Goal: Information Seeking & Learning: Check status

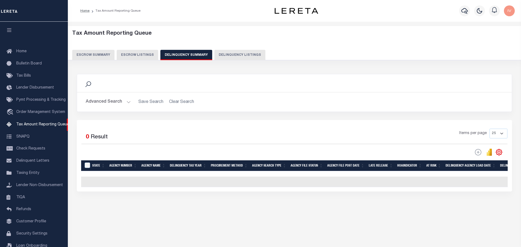
select select
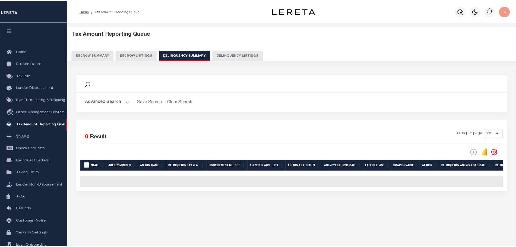
scroll to position [16, 0]
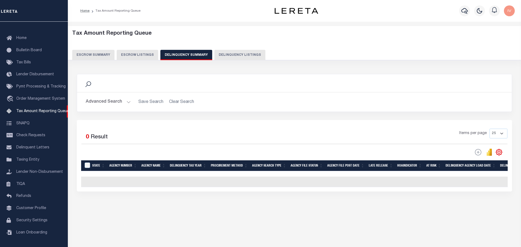
click at [126, 102] on button "Advanced Search" at bounding box center [108, 102] width 45 height 11
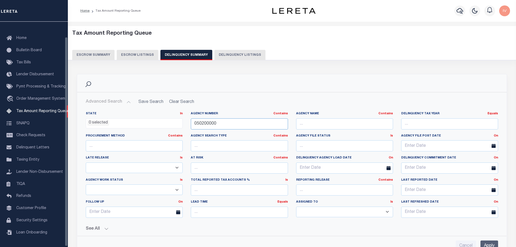
click at [225, 121] on input "050200000" at bounding box center [239, 124] width 97 height 11
paste input "4004"
type input "040040000"
click at [490, 244] on input "Apply" at bounding box center [489, 246] width 18 height 11
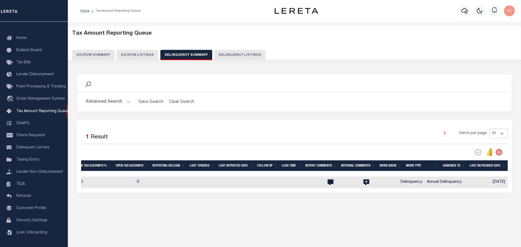
scroll to position [0, 639]
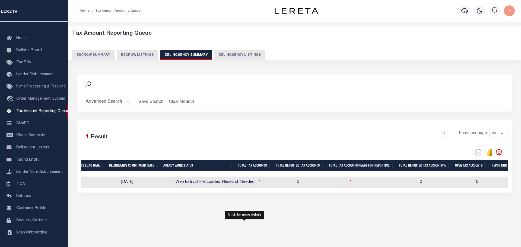
click at [259, 183] on span "1" at bounding box center [260, 182] width 2 height 4
select select "100"
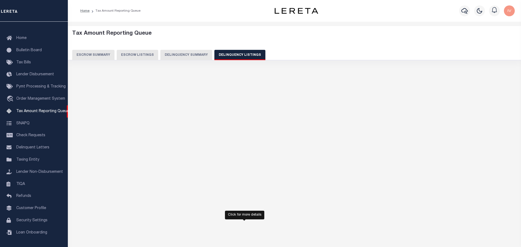
select select "100"
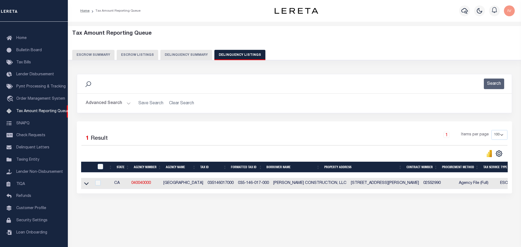
click at [89, 184] on link at bounding box center [86, 183] width 6 height 4
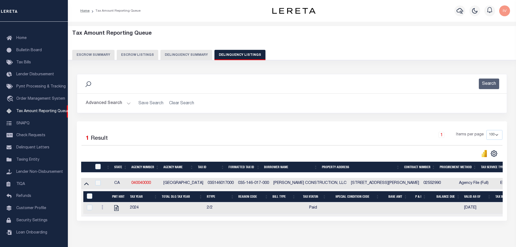
click at [472, 114] on div "Search Advanced Search Save Search Clear Search In In" at bounding box center [292, 97] width 438 height 47
click at [471, 221] on div "Selected 1 Result 1 Items per page 10 25 50 100 500" at bounding box center [292, 172] width 430 height 100
click at [132, 184] on link "040040000" at bounding box center [141, 183] width 20 height 4
checkbox input "true"
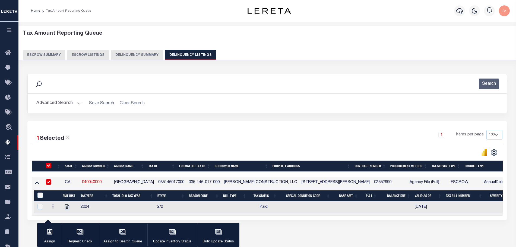
scroll to position [1, 0]
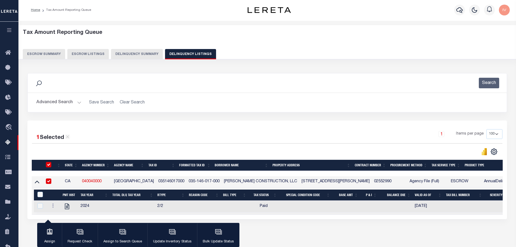
click at [144, 56] on button "Delinquency Summary" at bounding box center [137, 54] width 52 height 10
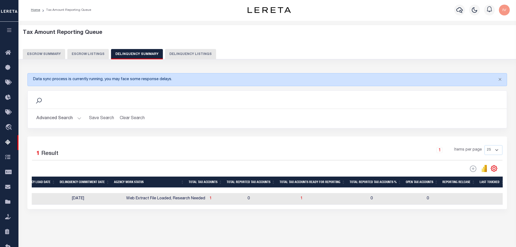
click at [184, 54] on button "Delinquency Listings" at bounding box center [190, 54] width 51 height 10
select select
select select "100"
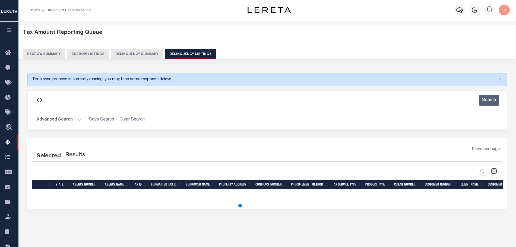
click at [78, 119] on button "Advanced Search" at bounding box center [58, 120] width 45 height 11
select select "100"
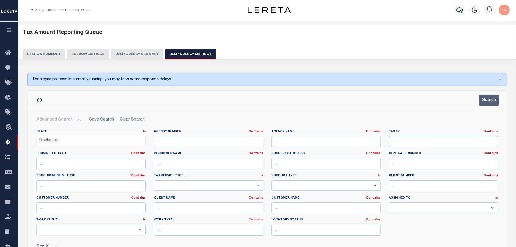
click at [420, 142] on input "text" at bounding box center [442, 141] width 109 height 11
paste input "61563336"
click at [491, 100] on button "Search" at bounding box center [489, 100] width 20 height 11
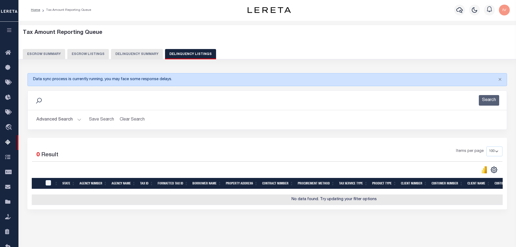
click at [78, 119] on button "Advanced Search" at bounding box center [58, 120] width 45 height 11
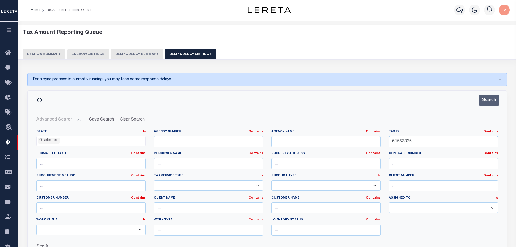
click at [466, 142] on input "61563336" at bounding box center [442, 141] width 109 height 11
paste input "331100-38-2-34"
click at [489, 102] on button "Search" at bounding box center [489, 100] width 20 height 11
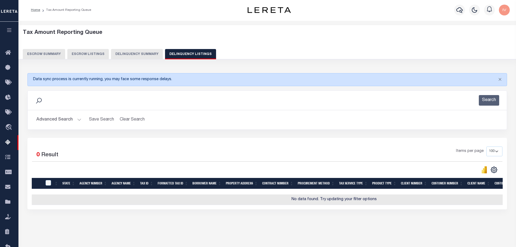
click at [74, 121] on button "Advanced Search" at bounding box center [58, 120] width 45 height 11
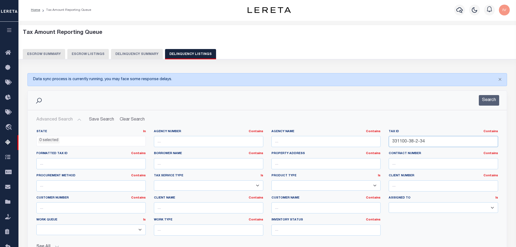
click at [432, 142] on input "331100-38-2-34" at bounding box center [442, 141] width 109 height 11
drag, startPoint x: 424, startPoint y: 142, endPoint x: 479, endPoint y: 143, distance: 55.1
click at [479, 143] on input "331100-38-2-34" at bounding box center [442, 141] width 109 height 11
click at [494, 100] on button "Search" at bounding box center [489, 100] width 20 height 11
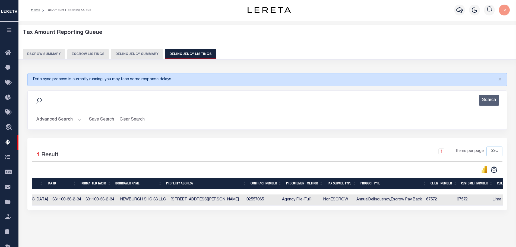
scroll to position [0, 202]
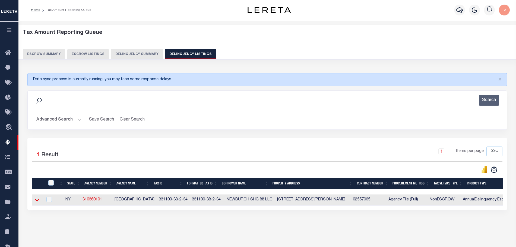
click at [37, 201] on icon at bounding box center [37, 200] width 5 height 6
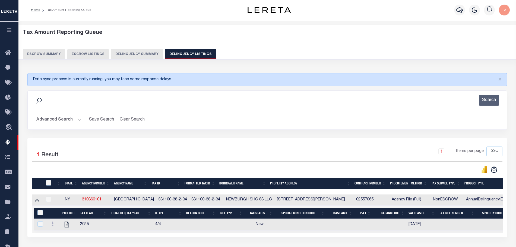
click at [143, 140] on div "Selected 1 Result 1 Items per page 10 25 50 100 500" at bounding box center [266, 188] width 479 height 100
click at [77, 121] on button "Advanced Search" at bounding box center [58, 120] width 45 height 11
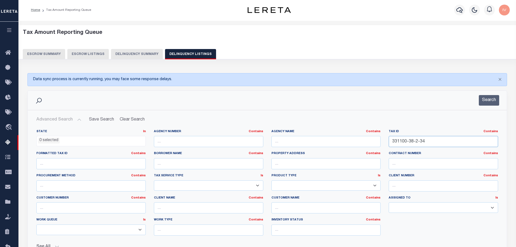
click at [428, 139] on input "331100-38-2-34" at bounding box center [442, 141] width 109 height 11
paste input "2028610017"
click at [492, 101] on button "Search" at bounding box center [489, 100] width 20 height 11
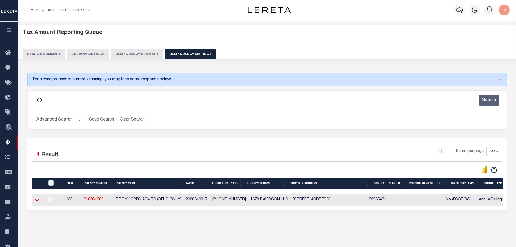
click at [36, 200] on icon at bounding box center [37, 200] width 5 height 6
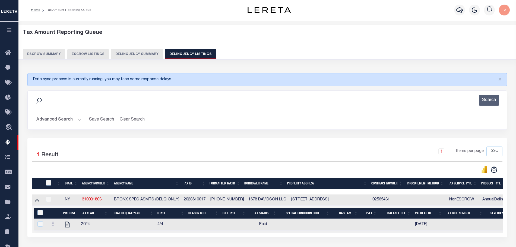
scroll to position [45, 0]
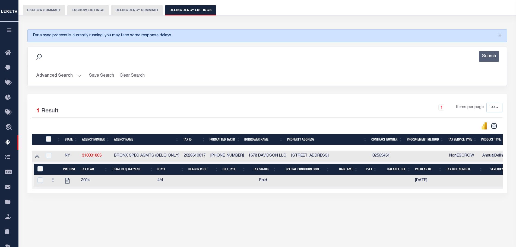
click at [82, 77] on h2 "Advanced Search Save Search Clear Search tblassign_wrapper_dynamictable_____Def…" at bounding box center [267, 76] width 470 height 11
click at [78, 76] on button "Advanced Search" at bounding box center [58, 76] width 45 height 11
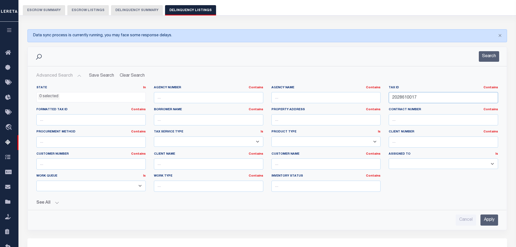
click at [455, 99] on input "2028610017" at bounding box center [442, 97] width 109 height 11
paste input "3012390005"
type input "3012390005"
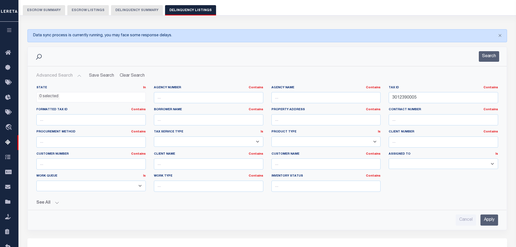
click at [489, 216] on input "Apply" at bounding box center [489, 220] width 18 height 11
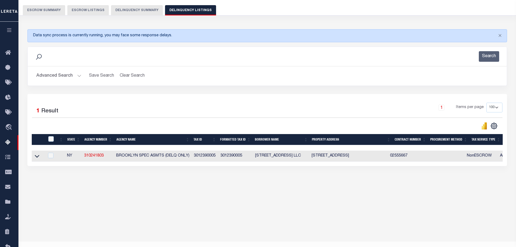
scroll to position [40, 0]
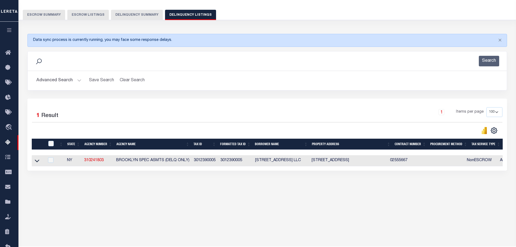
drag, startPoint x: 36, startPoint y: 161, endPoint x: 33, endPoint y: 164, distance: 4.7
click at [35, 161] on icon at bounding box center [37, 161] width 5 height 6
click at [38, 162] on icon at bounding box center [37, 161] width 5 height 6
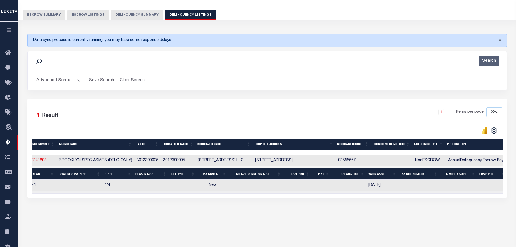
scroll to position [0, 18]
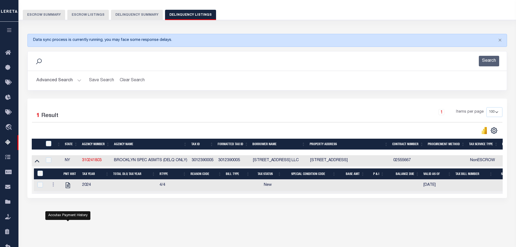
click at [206, 163] on td "3012390005" at bounding box center [202, 160] width 27 height 11
checkbox input "true"
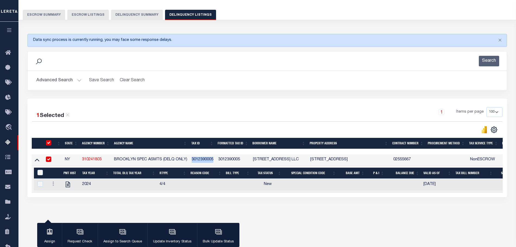
click at [206, 163] on td "3012390005" at bounding box center [202, 160] width 27 height 11
checkbox input "false"
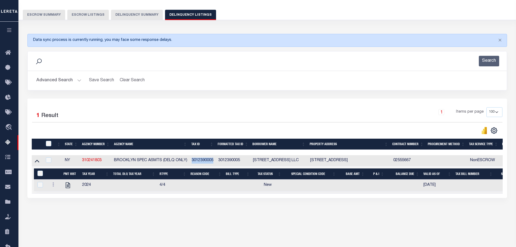
copy td "3012390005"
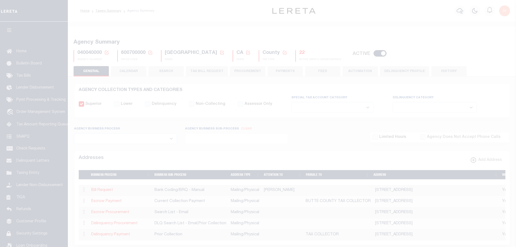
click at [135, 74] on button "CALENDAR" at bounding box center [128, 71] width 35 height 10
click at [133, 72] on button "CALENDAR" at bounding box center [128, 71] width 35 height 10
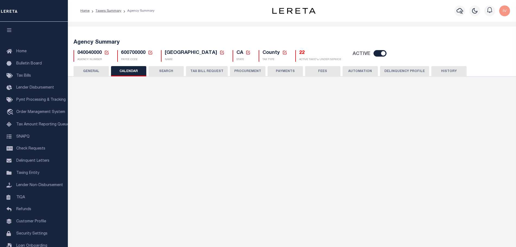
click at [129, 69] on button "CALENDAR" at bounding box center [128, 71] width 35 height 10
checkbox input "false"
type input "1"
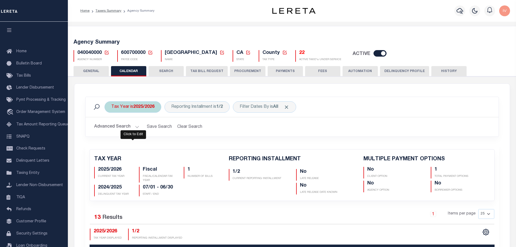
click at [138, 106] on b "2025/2026" at bounding box center [143, 107] width 21 height 4
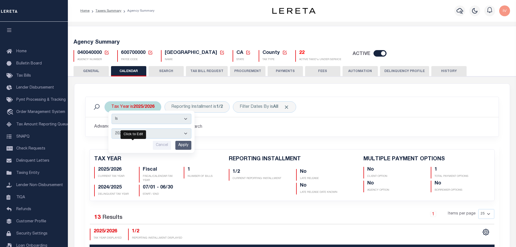
click at [139, 132] on select "2026/2027 2025/2026 2024/2025 2023/2024 2022/2023 2021/2022 2020/2021 2019/2020…" at bounding box center [151, 134] width 80 height 10
select select "2024/2025"
click at [111, 129] on select "2026/2027 2025/2026 2024/2025 2023/2024 2022/2023 2021/2022 2020/2021 2019/2020…" at bounding box center [151, 134] width 80 height 10
click at [180, 147] on input "Apply" at bounding box center [183, 145] width 16 height 9
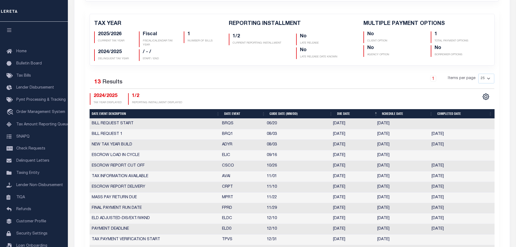
scroll to position [68, 0]
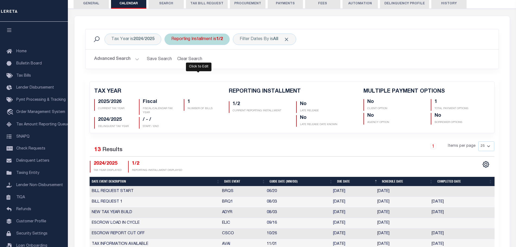
click at [203, 39] on div "Reporting Installment is 1/2" at bounding box center [196, 39] width 65 height 11
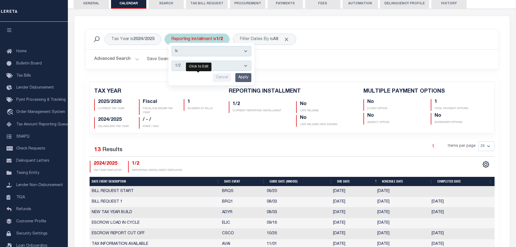
click at [196, 67] on select "1/2 2/2" at bounding box center [211, 66] width 80 height 10
select select "2/2"
click at [172, 61] on select "1/2 2/2" at bounding box center [211, 66] width 80 height 10
click at [242, 76] on input "Apply" at bounding box center [243, 77] width 16 height 9
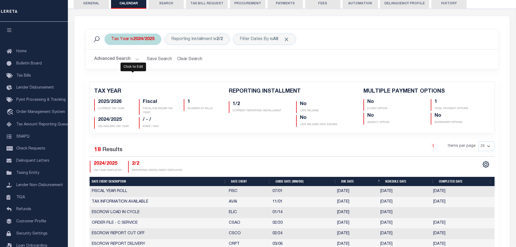
click at [133, 43] on div "Tax Year is 2024/2025" at bounding box center [132, 39] width 57 height 11
select select "2024/2025"
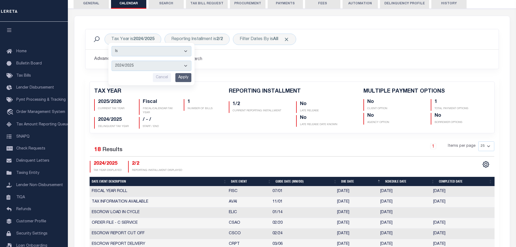
click at [372, 77] on div "TAX YEAR 2025/2026 CURRENT TAX YEAR Fiscal FISCAL/CALENDAR TAX YEAR 1 NUMBER OF…" at bounding box center [291, 229] width 413 height 304
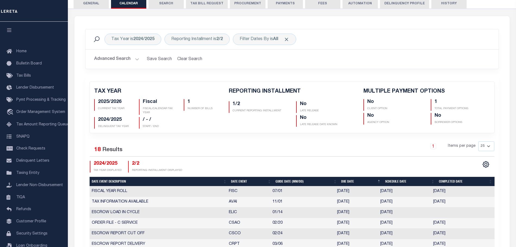
click at [489, 74] on div "Tax Year is 2024/2025 Is Contains 2026/2027 2025/2026 2024/2025 2023/2024 2022/…" at bounding box center [292, 53] width 422 height 48
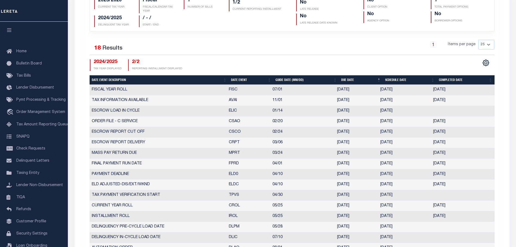
scroll to position [237, 0]
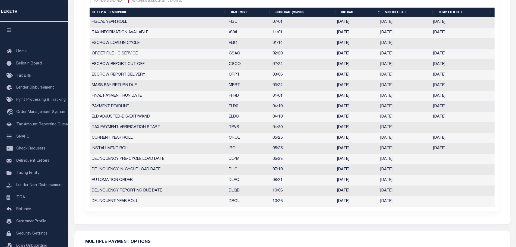
drag, startPoint x: 335, startPoint y: 193, endPoint x: 368, endPoint y: 192, distance: 33.1
click at [368, 192] on tr "DELINQUENCY REPORTING DUE DATE DLQD 10/03 10/03/2025 09/29/2025 4837662" at bounding box center [292, 191] width 405 height 11
click at [404, 190] on td "09/29/2025" at bounding box center [404, 191] width 53 height 11
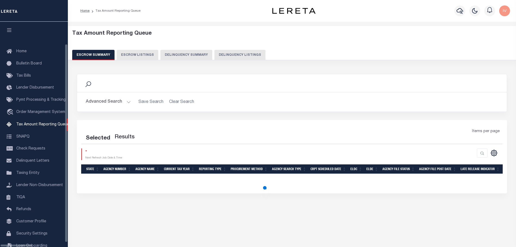
select select "100"
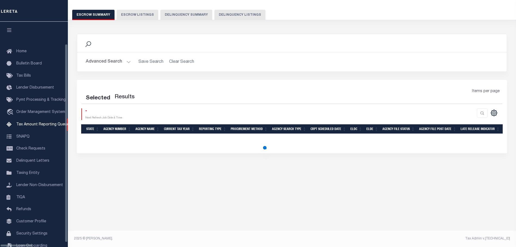
scroll to position [12, 0]
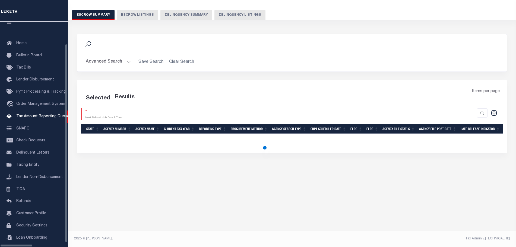
click at [222, 52] on hr at bounding box center [291, 52] width 429 height 0
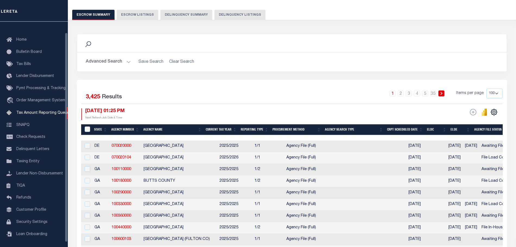
click at [224, 16] on button "Delinquency Listings" at bounding box center [239, 15] width 51 height 10
select select "100"
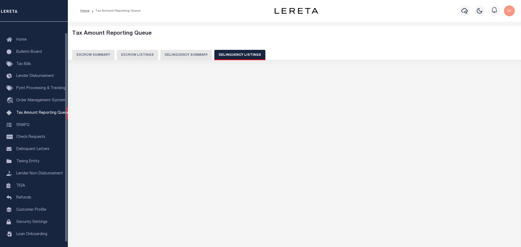
select select "100"
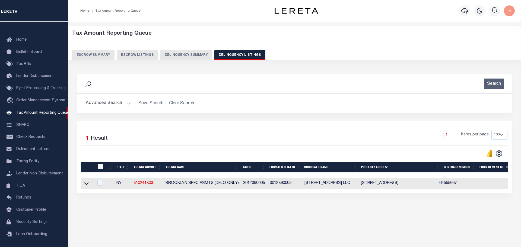
click at [190, 52] on button "Delinquency Summary" at bounding box center [186, 55] width 52 height 10
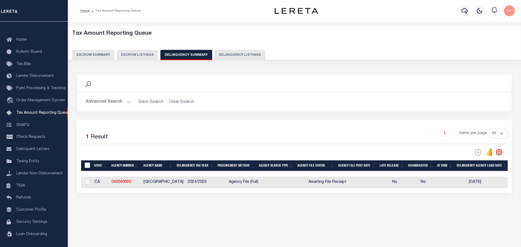
click at [126, 103] on button "Advanced Search" at bounding box center [108, 102] width 45 height 11
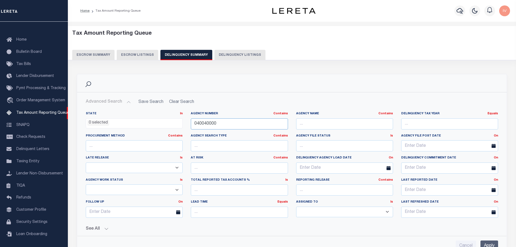
click at [223, 123] on input "040040000" at bounding box center [239, 124] width 97 height 11
click at [108, 225] on div "See All Work Queue Is Is Contains --ALL-- Delinquent Is" at bounding box center [292, 226] width 412 height 9
click at [106, 230] on button "See All" at bounding box center [292, 229] width 412 height 5
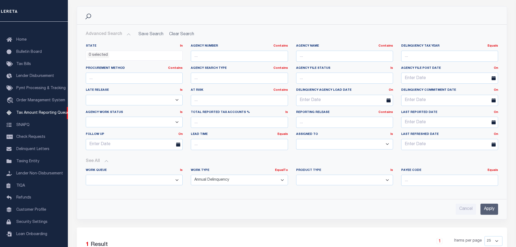
scroll to position [102, 0]
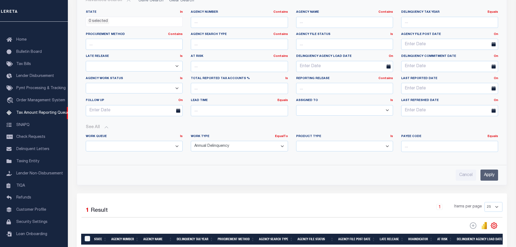
click at [485, 174] on input "Apply" at bounding box center [489, 175] width 18 height 11
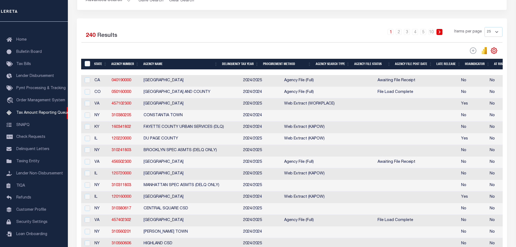
scroll to position [0, 271]
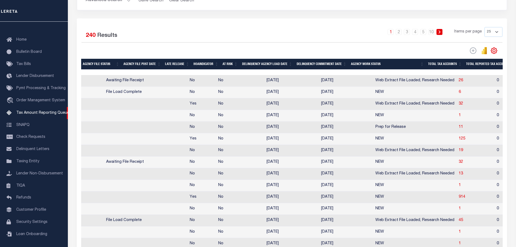
click at [279, 33] on div "1 2 3 4 5 … 10 Items per page 25 100 200 500 1000" at bounding box center [346, 34] width 314 height 14
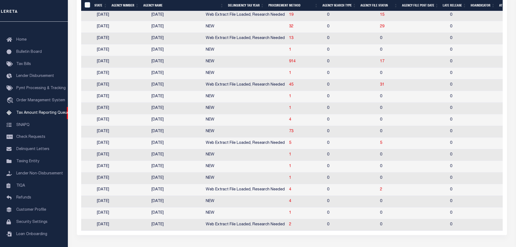
scroll to position [0, 441]
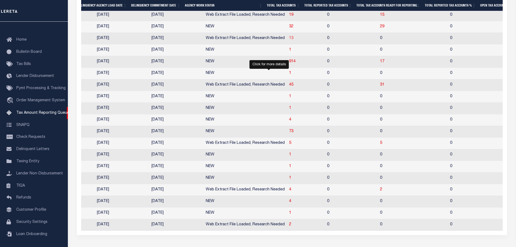
click at [289, 40] on span "13" at bounding box center [291, 38] width 4 height 4
select select "100"
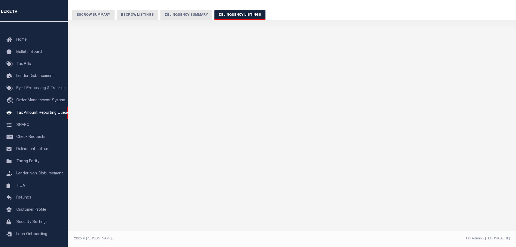
select select "100"
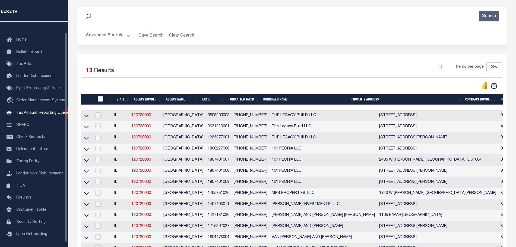
scroll to position [136, 0]
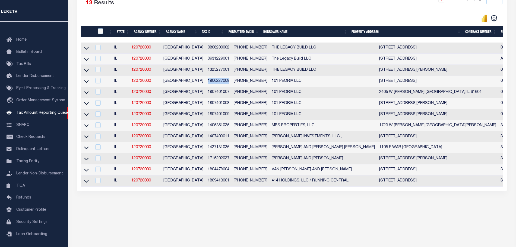
drag, startPoint x: 224, startPoint y: 84, endPoint x: 202, endPoint y: 82, distance: 22.1
click at [205, 82] on td "1806227008" at bounding box center [218, 81] width 26 height 11
checkbox input "true"
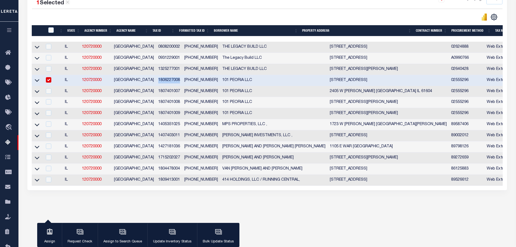
copy td "1806227008"
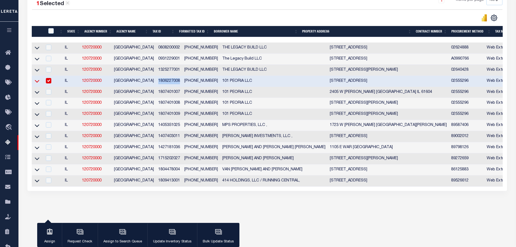
click at [38, 83] on icon at bounding box center [37, 81] width 5 height 3
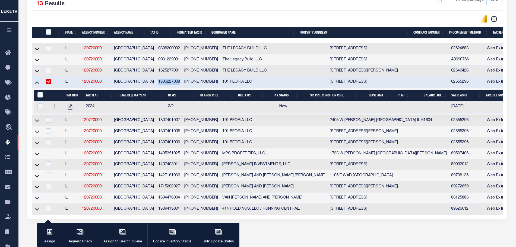
click at [83, 10] on div "1 Selected 13 Results" at bounding box center [87, 2] width 111 height 15
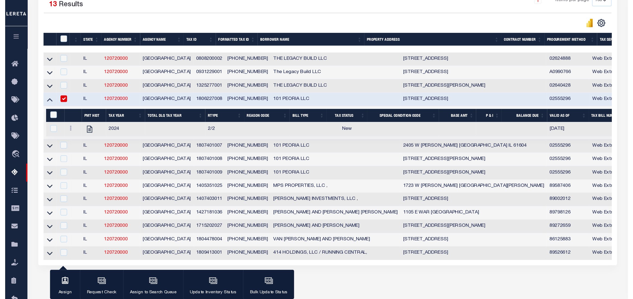
scroll to position [0, 0]
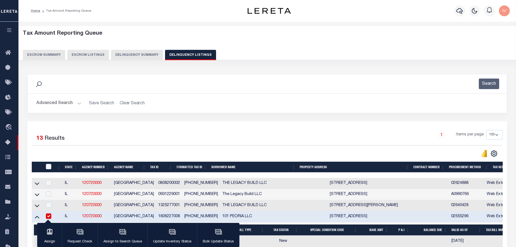
click at [76, 103] on button "Advanced Search" at bounding box center [58, 103] width 45 height 11
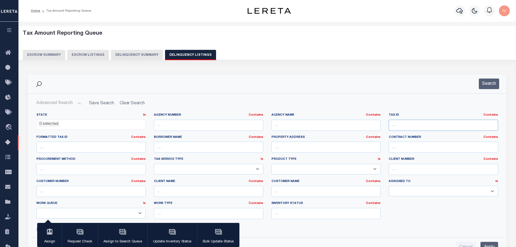
click at [395, 122] on input "text" at bounding box center [442, 125] width 109 height 11
paste input "3032630016"
click at [488, 81] on button "Search" at bounding box center [489, 84] width 20 height 11
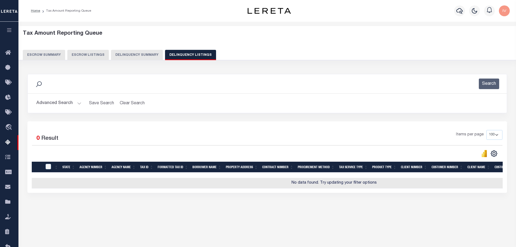
click at [76, 104] on button "Advanced Search" at bounding box center [58, 103] width 45 height 11
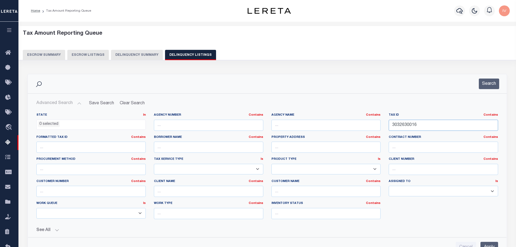
drag, startPoint x: 417, startPoint y: 124, endPoint x: 516, endPoint y: 137, distance: 100.4
click at [515, 137] on html "Home Tax Amount Reporting Queue Profile" at bounding box center [258, 215] width 516 height 430
type input "3032630016"
click at [495, 84] on button "Search" at bounding box center [489, 84] width 20 height 11
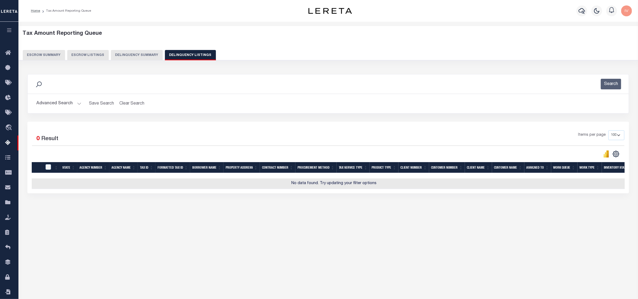
click at [76, 104] on button "Advanced Search" at bounding box center [58, 103] width 45 height 11
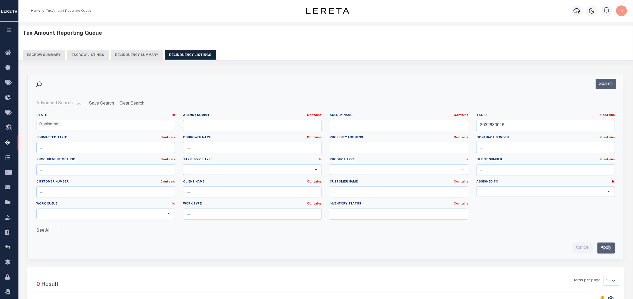
scroll to position [34, 0]
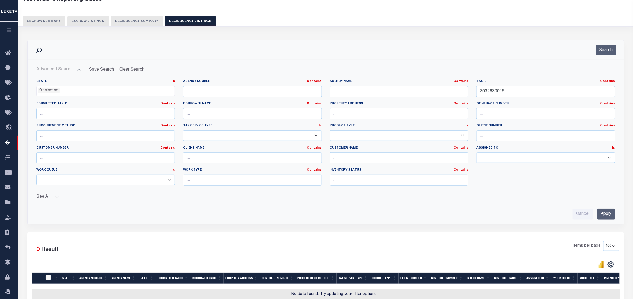
click at [57, 197] on button "See All" at bounding box center [325, 196] width 579 height 5
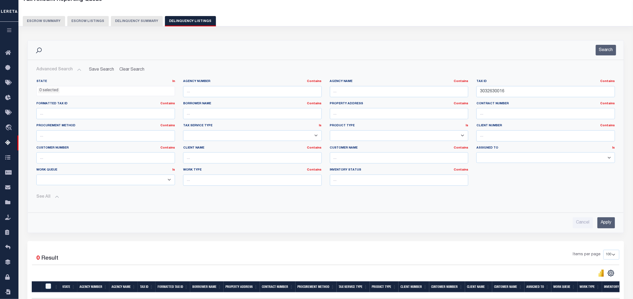
click at [124, 15] on div "Tax Amount Reporting Queue Escrow Summary Escrow Listings Delinquency Summary" at bounding box center [326, 11] width 606 height 30
click at [144, 17] on button "Delinquency Summary" at bounding box center [137, 21] width 52 height 10
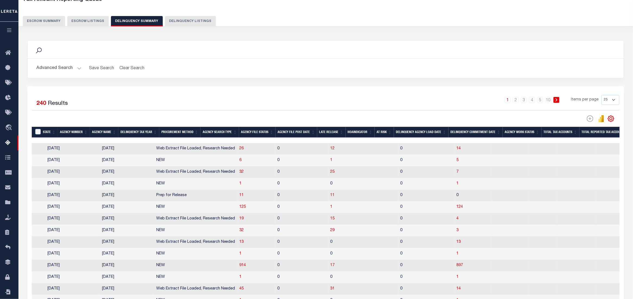
scroll to position [0, 0]
click at [176, 18] on button "Delinquency Listings" at bounding box center [190, 21] width 51 height 10
select select
select select "100"
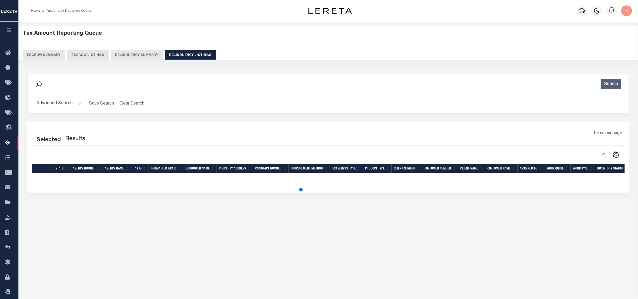
select select "100"
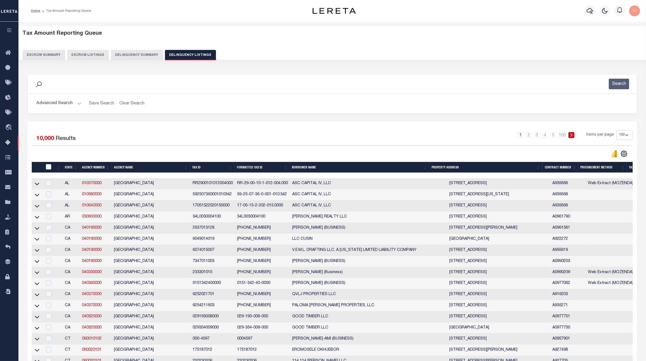
click at [74, 102] on button "Advanced Search" at bounding box center [58, 103] width 45 height 11
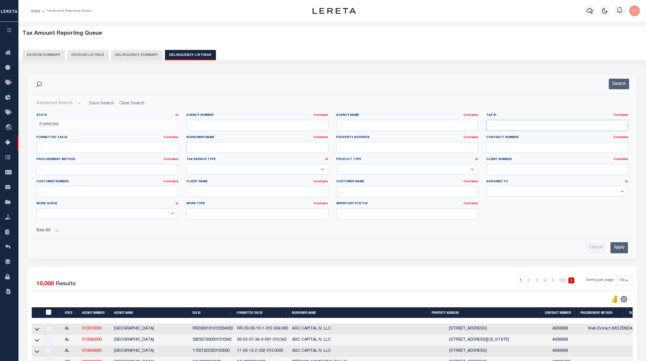
click at [497, 128] on input "text" at bounding box center [557, 125] width 142 height 11
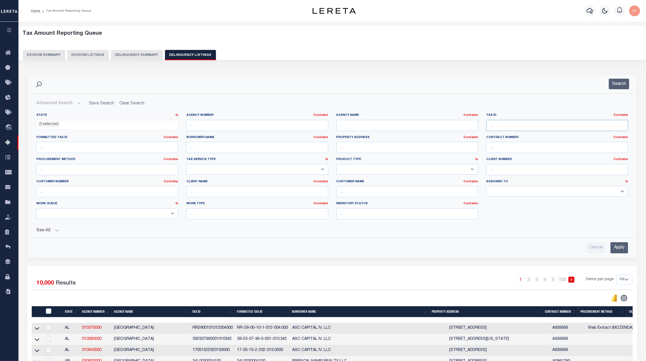
paste input "3032630016"
click at [515, 126] on input "3032630016" at bounding box center [557, 125] width 142 height 11
type input "3032630016"
click at [515, 83] on button "Search" at bounding box center [619, 84] width 20 height 11
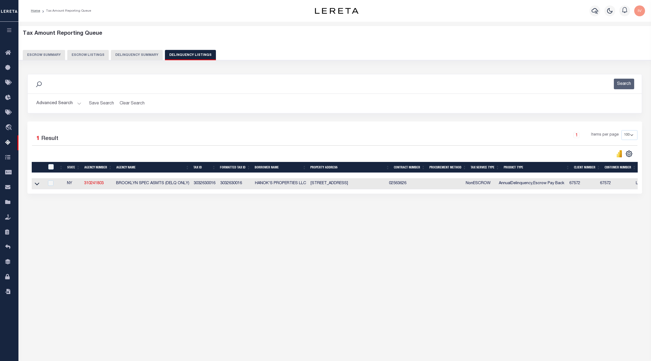
click at [38, 182] on link at bounding box center [37, 183] width 6 height 4
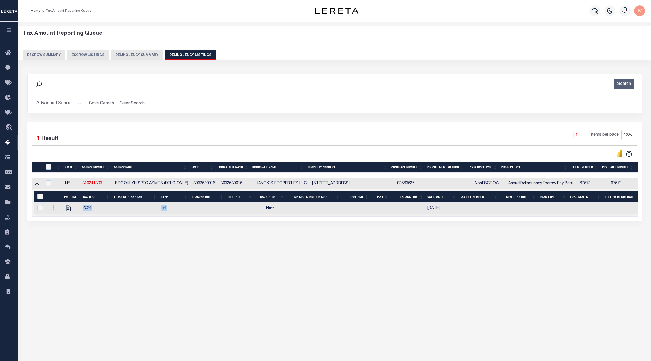
drag, startPoint x: 79, startPoint y: 208, endPoint x: 209, endPoint y: 212, distance: 130.0
click at [209, 212] on tr "2024 4/4 New 07/15/2025" at bounding box center [481, 209] width 894 height 12
click at [515, 10] on icon "button" at bounding box center [595, 11] width 7 height 6
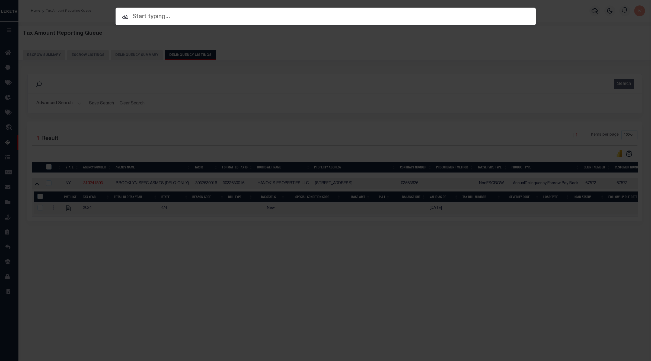
paste input "02566843"
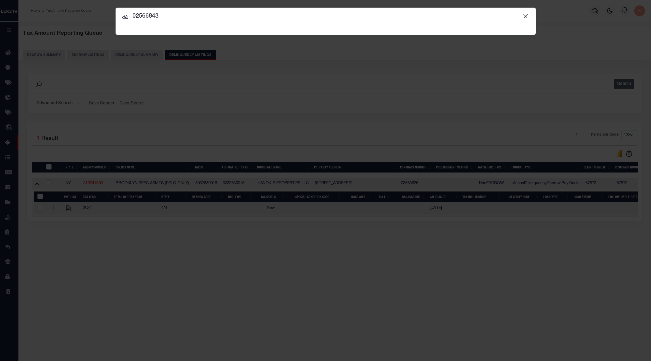
type input "02566843"
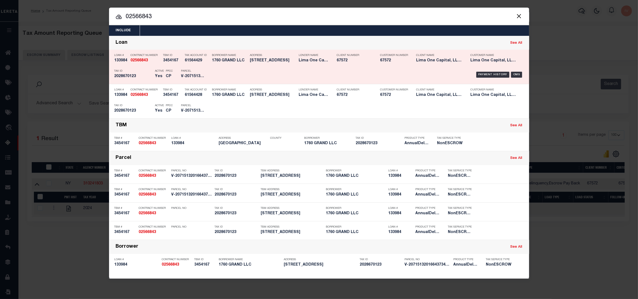
click at [213, 67] on div "Payment History OMS" at bounding box center [369, 75] width 318 height 16
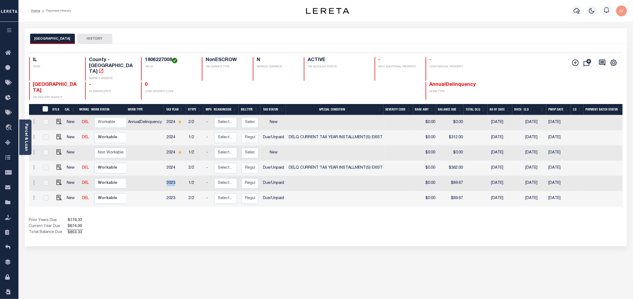
drag, startPoint x: 165, startPoint y: 166, endPoint x: 175, endPoint y: 168, distance: 10.4
click at [175, 176] on td "2023" at bounding box center [175, 183] width 22 height 15
checkbox input "true"
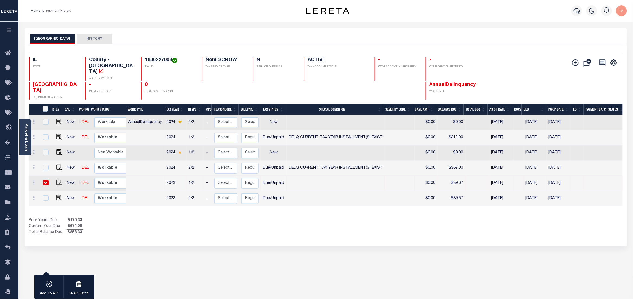
click at [171, 191] on td "2023" at bounding box center [175, 198] width 22 height 15
checkbox input "true"
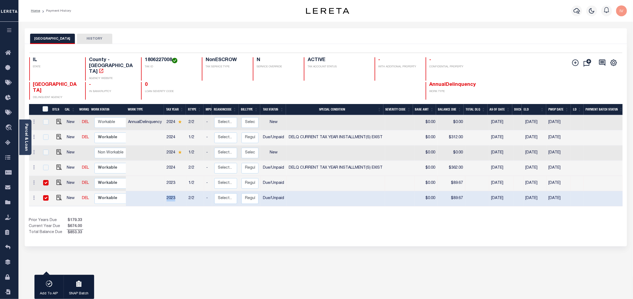
click at [171, 191] on td "2023" at bounding box center [175, 198] width 22 height 15
checkbox input "false"
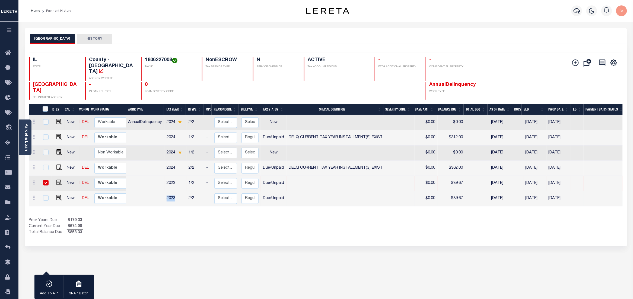
click at [171, 191] on td "2023" at bounding box center [175, 198] width 22 height 15
checkbox input "true"
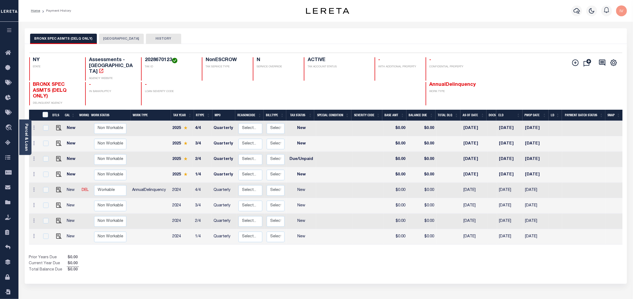
click at [155, 60] on h4 "2028670123" at bounding box center [170, 60] width 50 height 6
click at [577, 10] on icon "button" at bounding box center [576, 11] width 7 height 7
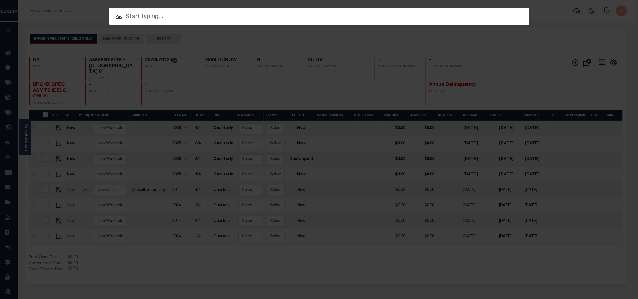
paste input "02566843"
type input "02566843"
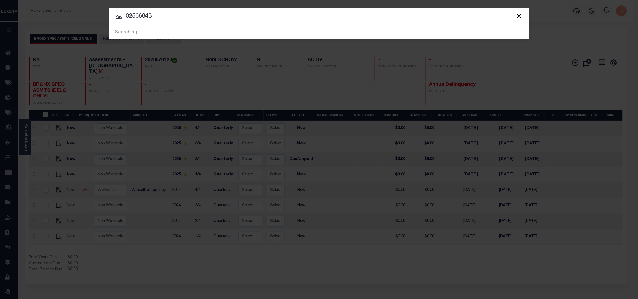
click at [514, 14] on span at bounding box center [519, 15] width 21 height 17
click at [233, 18] on input "02566843" at bounding box center [319, 16] width 420 height 9
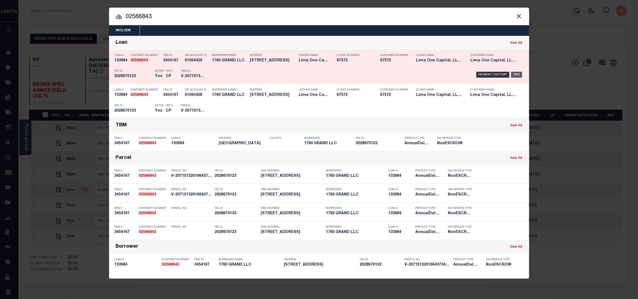
click at [514, 76] on div "OMS" at bounding box center [516, 75] width 11 height 6
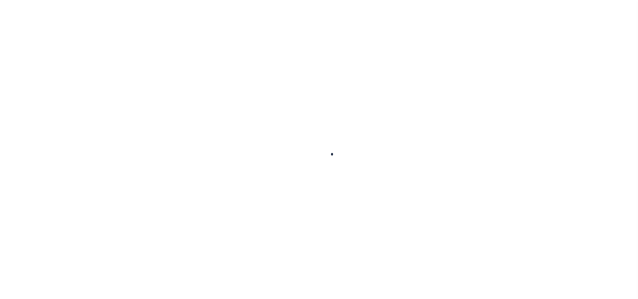
type input "133984"
type input "1760 GRAND LLC"
select select
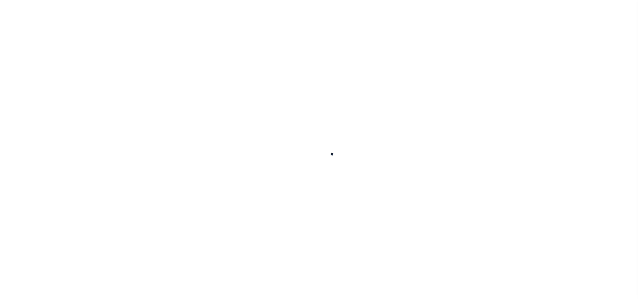
select select
type input "[GEOGRAPHIC_DATA]"
radio input "true"
select select "NonEscrow"
select select "4"
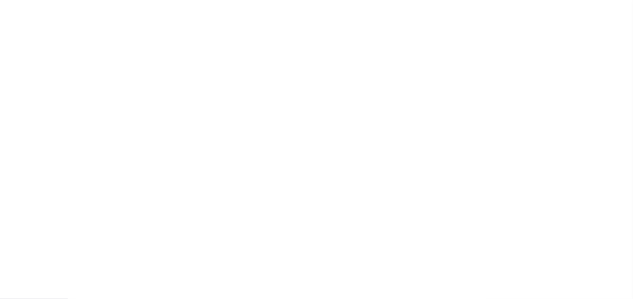
type input "BRONX NY 10453"
type input "133984-1"
type input "NY"
type textarea "NO COLLECTOR INFO PROVIDED BY THE CLIENT."
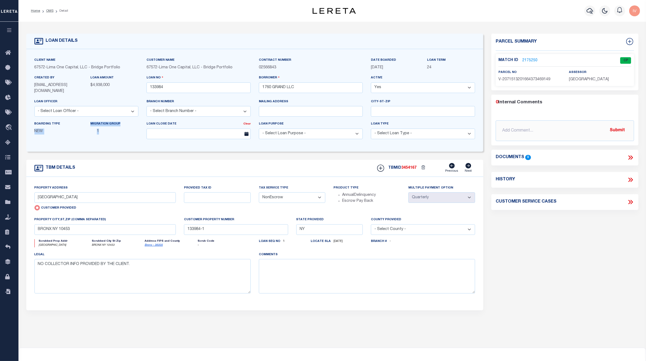
drag, startPoint x: 109, startPoint y: 133, endPoint x: 35, endPoint y: 129, distance: 73.9
click at [35, 129] on div "Boarding Type NEW Migration Group 1" at bounding box center [86, 130] width 112 height 18
click at [90, 133] on div "Migration Group 1" at bounding box center [114, 130] width 56 height 18
click at [528, 60] on link "2175250" at bounding box center [529, 61] width 15 height 6
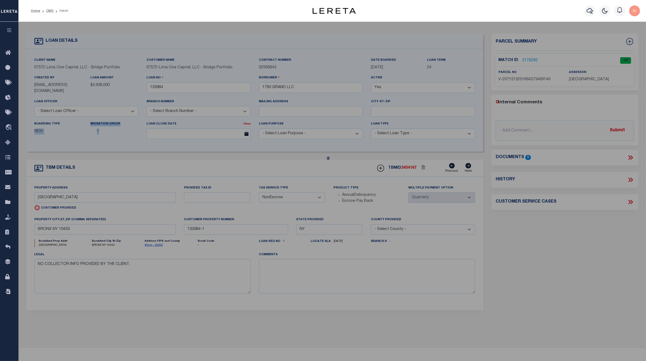
checkbox input "false"
select select "CP"
select select "AGW"
select select
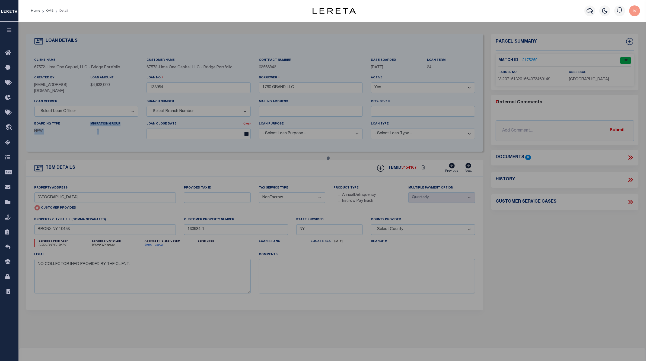
type input "[GEOGRAPHIC_DATA]"
type input "BRONX NY 10453"
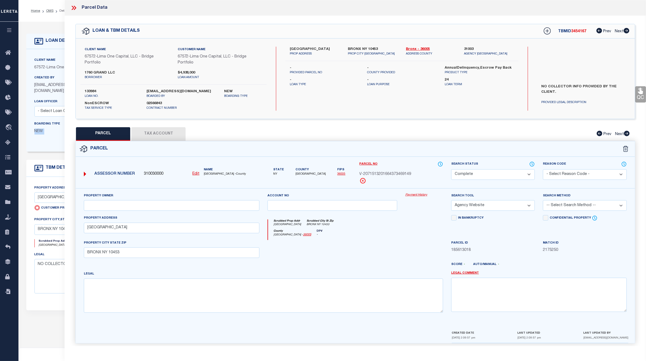
click at [174, 140] on button "Tax Account" at bounding box center [158, 134] width 54 height 14
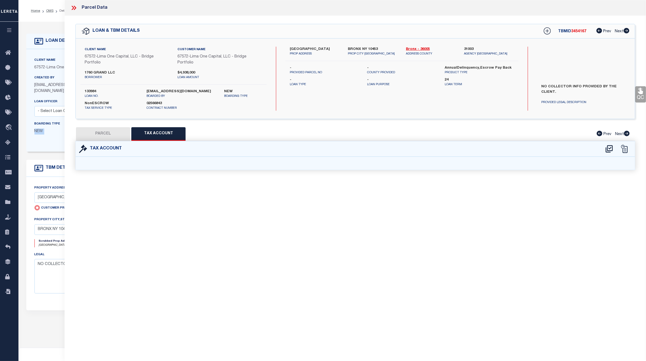
select select "100"
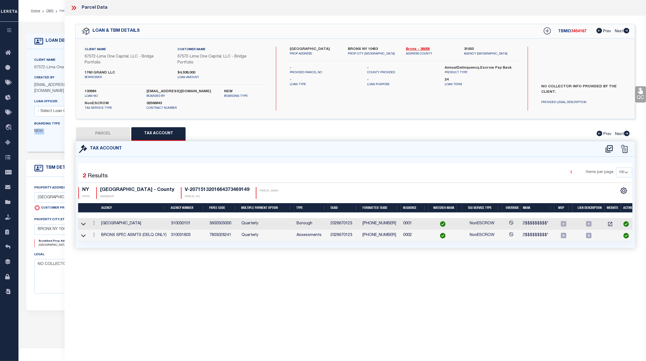
click at [215, 223] on td "3600503000" at bounding box center [223, 224] width 32 height 12
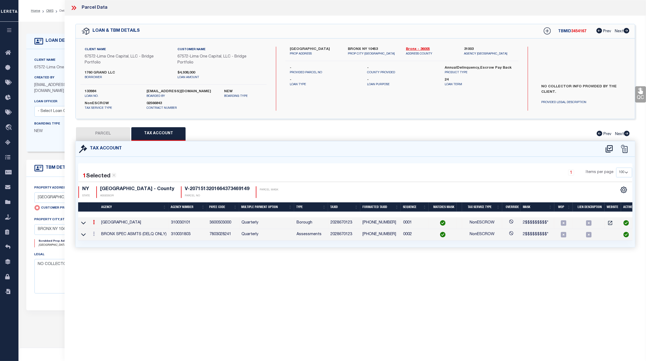
click at [174, 224] on td "310030101" at bounding box center [188, 223] width 39 height 12
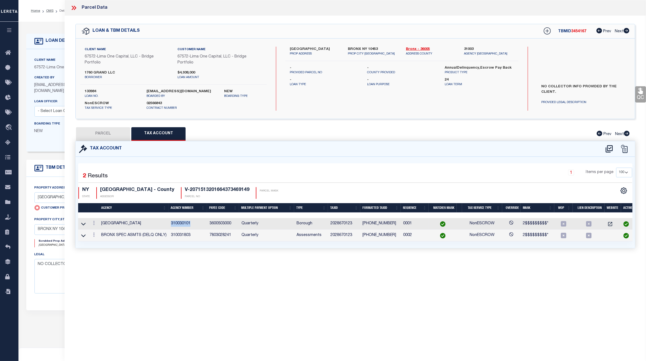
click at [174, 224] on td "310030101" at bounding box center [188, 224] width 39 height 12
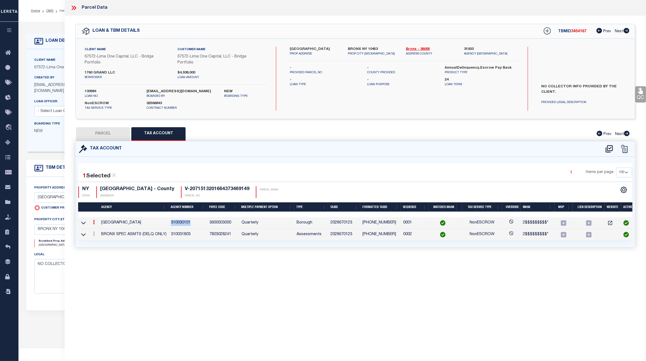
copy td "310030101"
click at [181, 237] on td "310031803" at bounding box center [188, 235] width 39 height 12
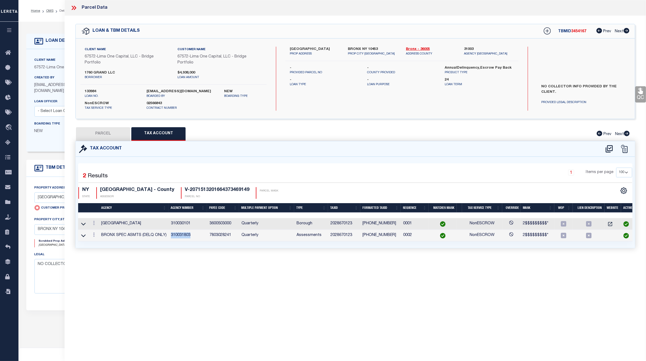
copy td "310031803"
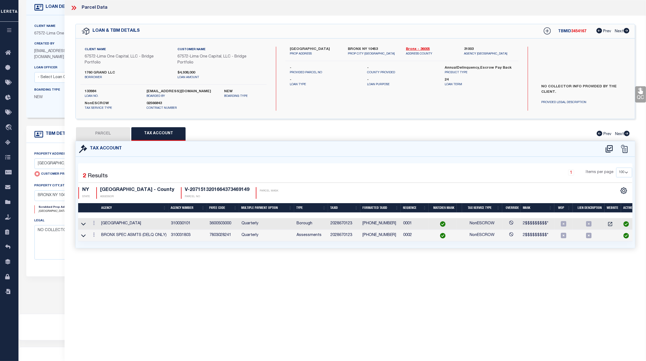
click at [73, 6] on icon at bounding box center [73, 7] width 7 height 7
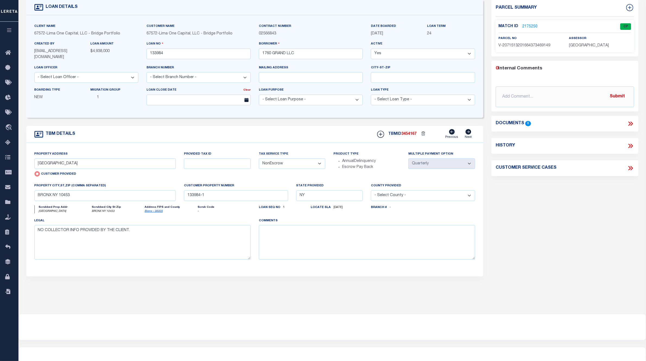
scroll to position [0, 0]
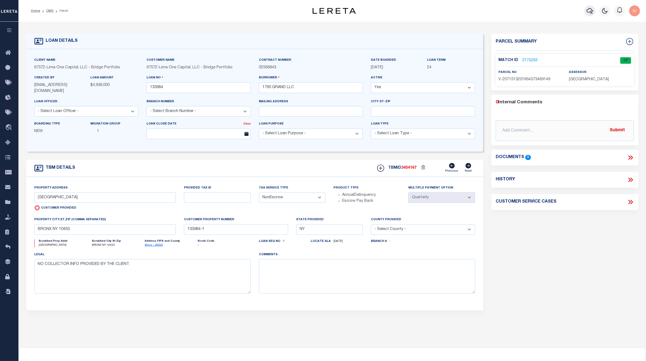
click at [590, 9] on icon "button" at bounding box center [590, 11] width 7 height 7
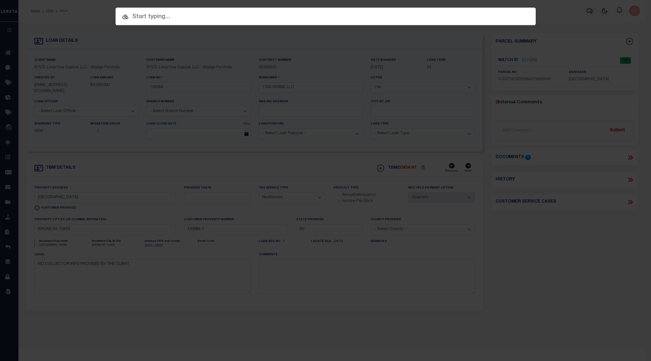
paste input "02555485"
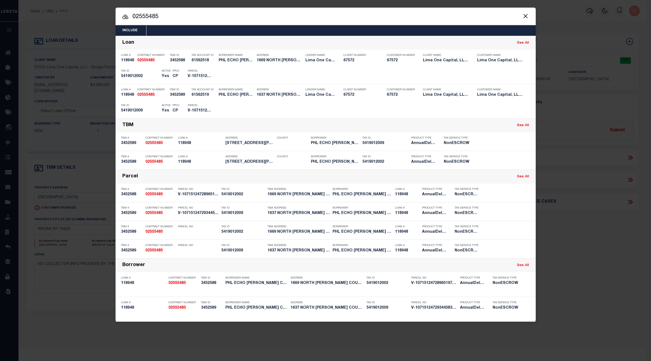
click at [219, 17] on input "02555485" at bounding box center [326, 16] width 420 height 9
click at [147, 16] on input "02555485" at bounding box center [326, 16] width 420 height 9
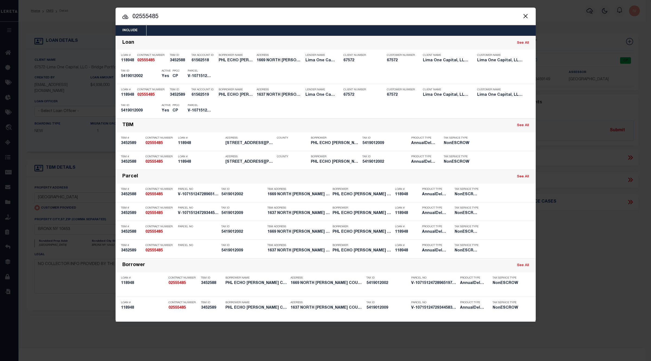
click at [147, 16] on input "02555485" at bounding box center [326, 16] width 420 height 9
paste input "48988"
type input "02548988"
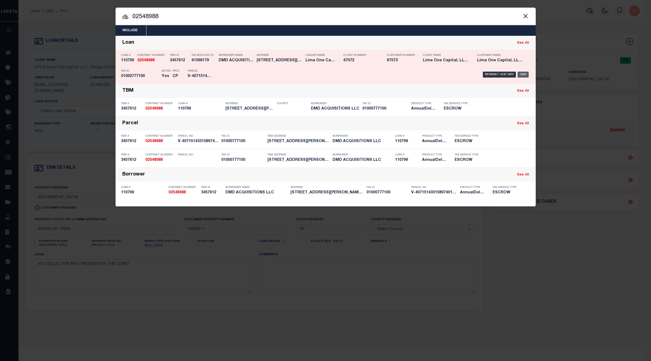
click at [523, 76] on div "OMS" at bounding box center [523, 75] width 11 height 6
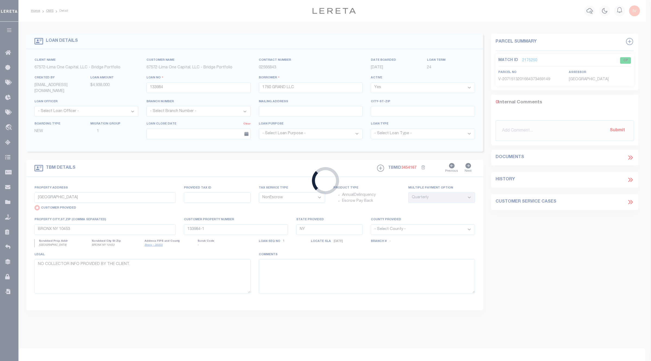
type input "110799"
type input "DMD ACQUISITIONS LLC"
select select
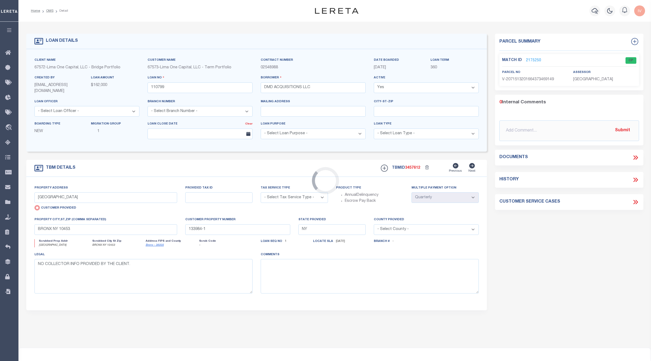
type input "823-825 LILLEY AVE"
select select "Escrow"
select select
type input "COLUMBUS OH 43205"
type input "110799-1"
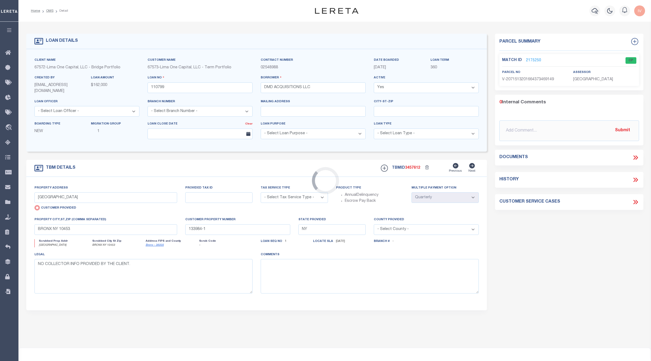
type input "OH"
type textarea "COLLECTOR: ENTITY: PARCEL: 10"
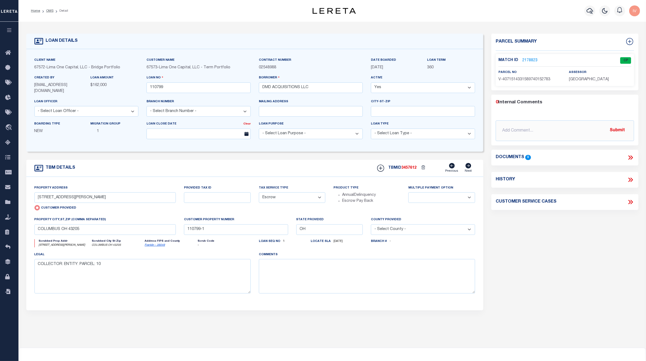
click at [535, 60] on link "2178823" at bounding box center [529, 61] width 15 height 6
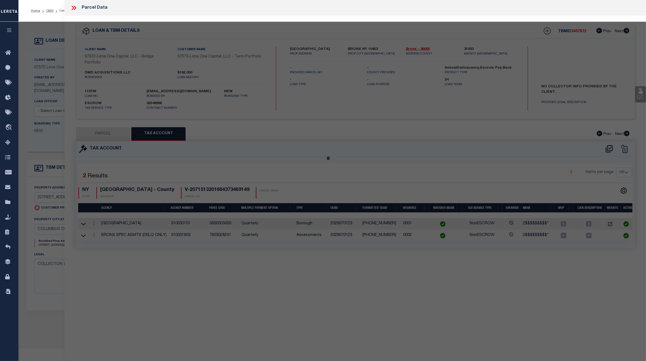
select select "AS"
select select
checkbox input "false"
select select "CP"
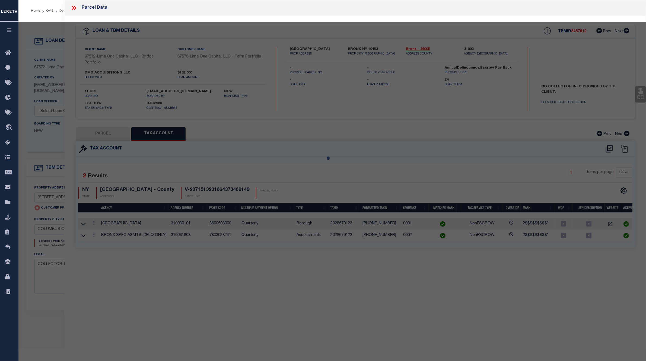
select select "AGW"
select select
type input "823-825 LILLEY AVE"
type input "COLUMBUS OH 43205"
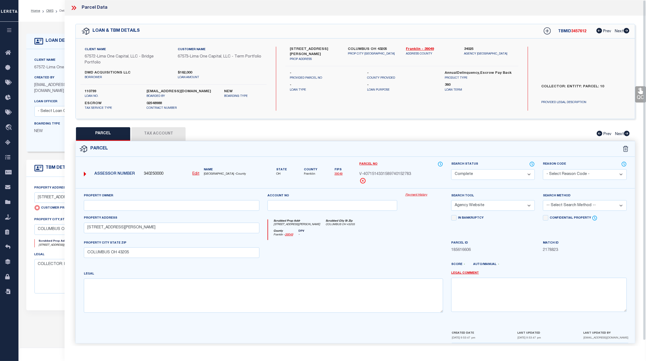
click at [161, 140] on button "Tax Account" at bounding box center [158, 134] width 54 height 14
select select "100"
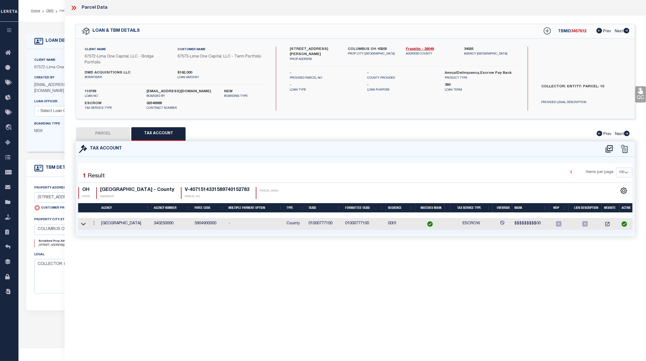
click at [173, 223] on td "340250000" at bounding box center [172, 224] width 41 height 12
click at [55, 24] on div "LOAN DETAILS Client Name 67572" at bounding box center [331, 185] width 627 height 326
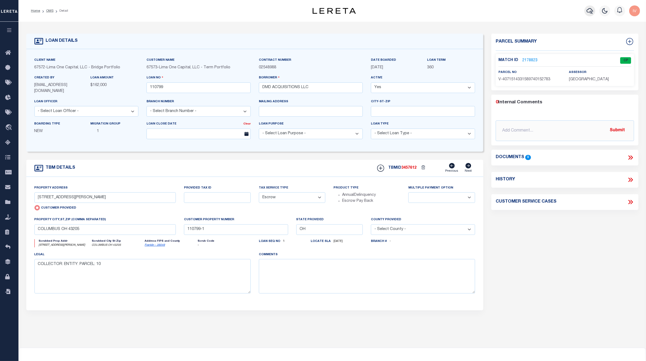
click at [590, 10] on icon "button" at bounding box center [590, 11] width 7 height 7
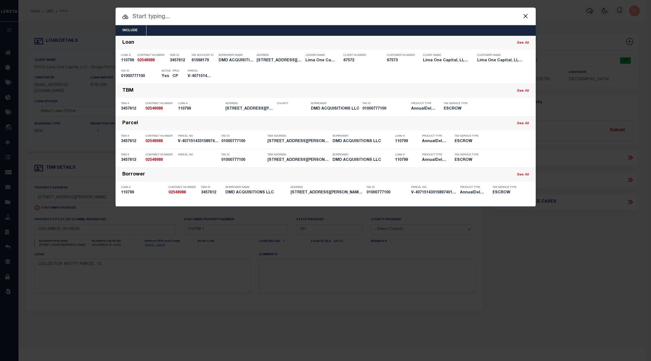
paste input "02608907"
type input "02608907"
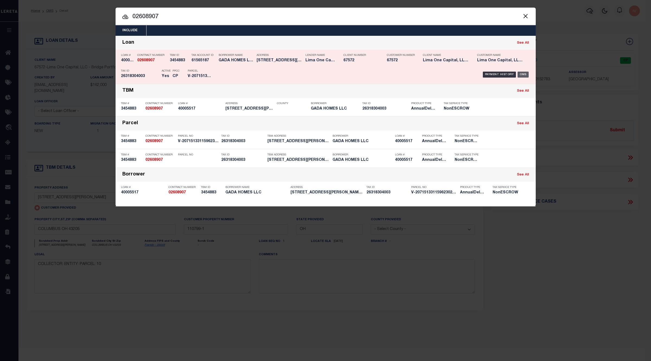
click at [522, 74] on div "OMS" at bounding box center [523, 75] width 11 height 6
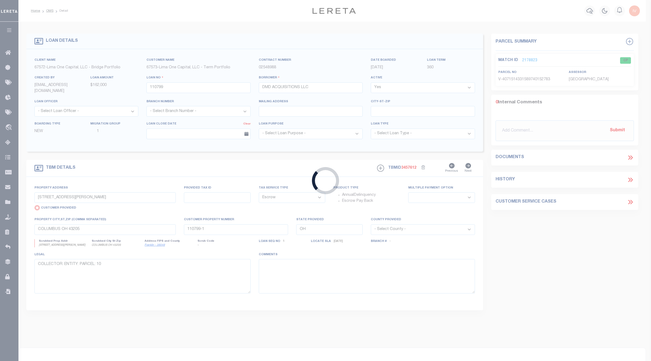
type input "40005517"
type input "GADA HOMES LLC"
select select
select select "10"
select select
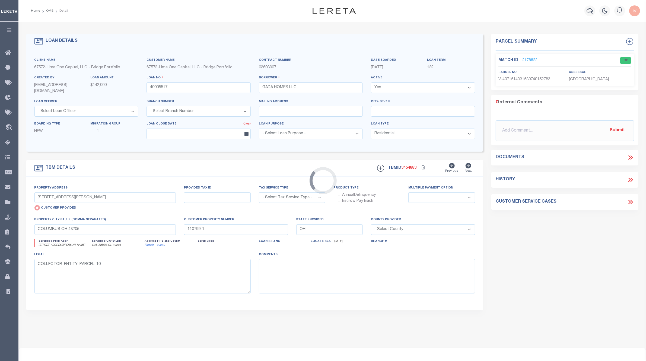
type input "2604 STEENSEN STREET"
select select "NonEscrow"
select select
type input "LAKE ISABELLA CA 93240"
type input "40005517-1"
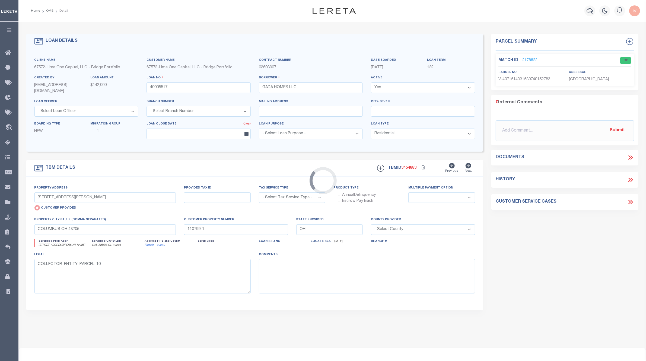
type input "CA"
type textarea "SEE FILE1"
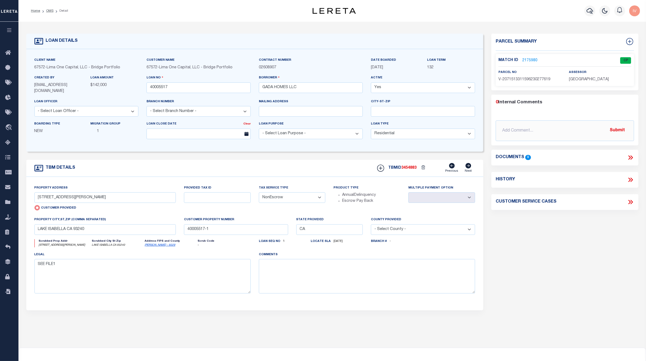
drag, startPoint x: 72, startPoint y: 132, endPoint x: 52, endPoint y: 134, distance: 20.5
click at [50, 133] on p "NEW" at bounding box center [58, 132] width 48 height 6
click at [528, 58] on p "2175980" at bounding box center [529, 61] width 15 height 6
click at [528, 58] on link "2175980" at bounding box center [529, 61] width 15 height 6
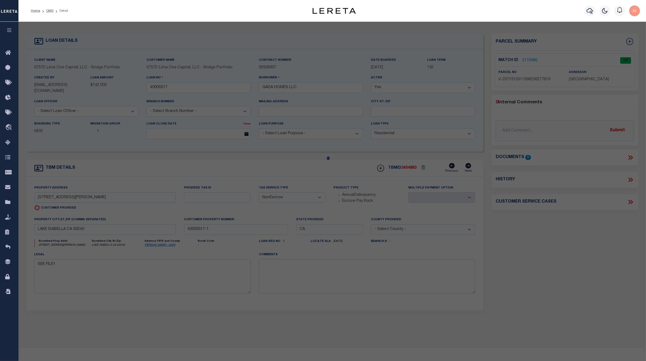
select select "AS"
select select
checkbox input "false"
select select "CP"
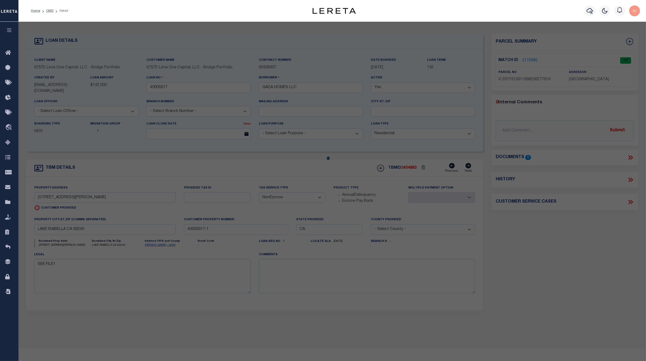
type input "2604 STEENSEN STREET"
type input "LAKE ISABELLA CA 93240"
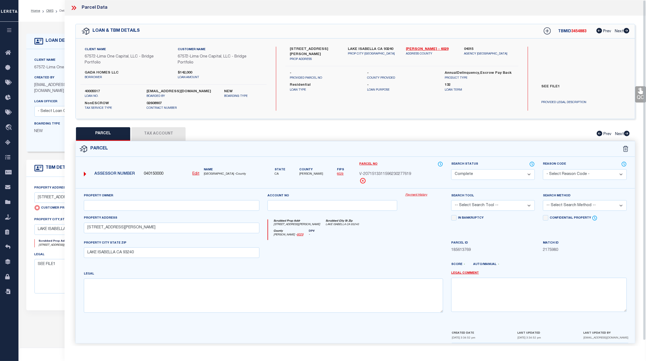
click at [155, 132] on button "Tax Account" at bounding box center [158, 134] width 54 height 14
select select "100"
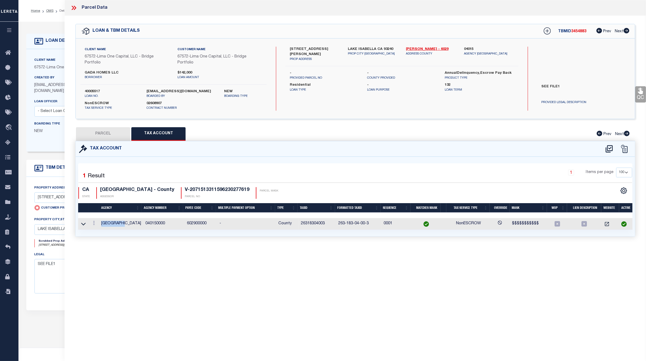
drag, startPoint x: 100, startPoint y: 226, endPoint x: 126, endPoint y: 226, distance: 25.8
click at [126, 226] on td "[GEOGRAPHIC_DATA]" at bounding box center [121, 224] width 44 height 12
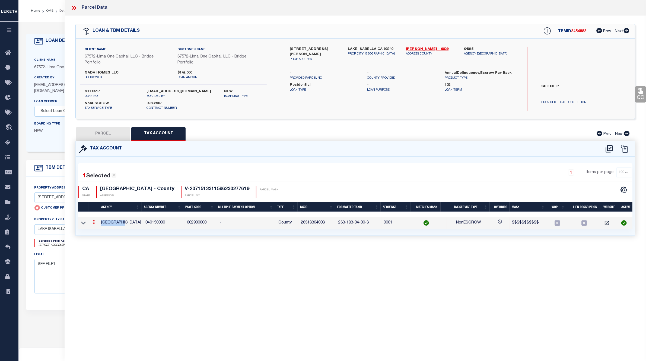
click at [113, 136] on button "PARCEL" at bounding box center [103, 134] width 54 height 14
select select "AS"
checkbox input "false"
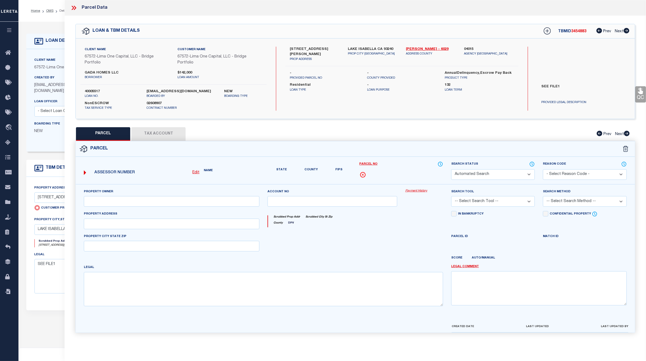
select select "CP"
type input "2604 STEENSEN STREET"
type input "LAKE ISABELLA CA 93240"
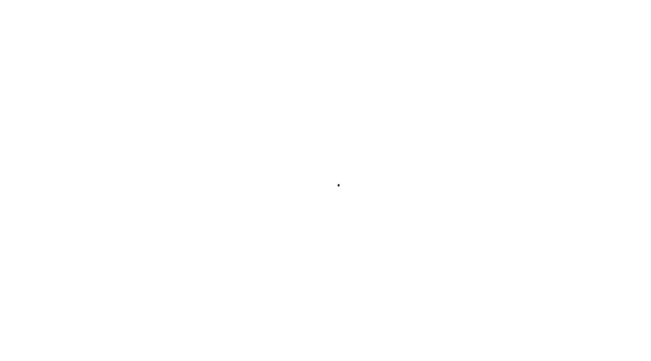
select select
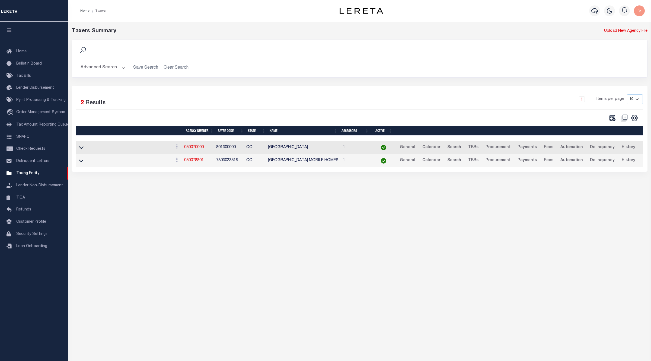
click at [123, 66] on button "Advanced Search" at bounding box center [103, 67] width 45 height 11
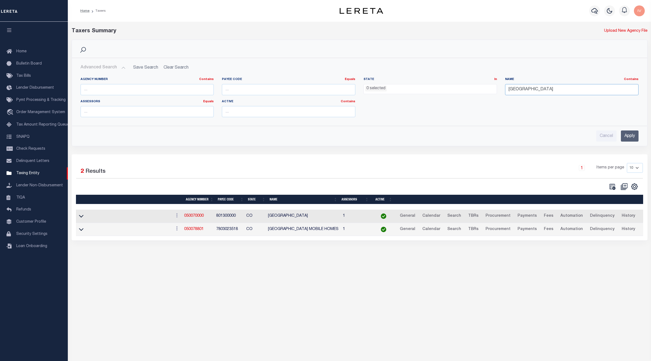
click at [518, 92] on input "[GEOGRAPHIC_DATA]" at bounding box center [571, 89] width 133 height 11
drag, startPoint x: 117, startPoint y: 90, endPoint x: 124, endPoint y: 92, distance: 6.4
click at [117, 90] on input "text" at bounding box center [147, 89] width 133 height 11
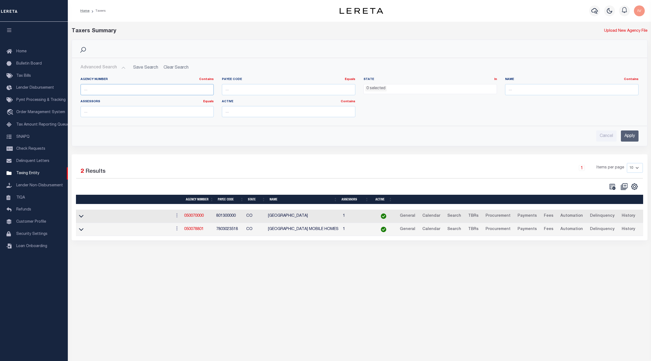
paste input "310030101"
type input "310030101"
click at [614, 137] on input "Cancel" at bounding box center [606, 135] width 20 height 11
checkbox input "true"
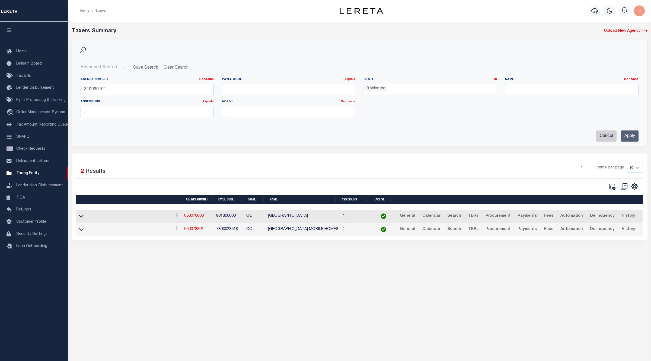
select select
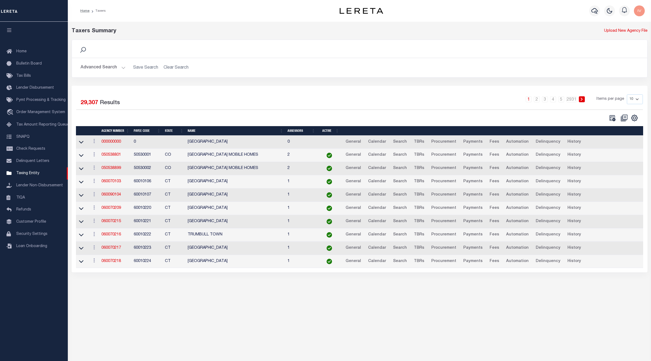
click at [121, 65] on button "Advanced Search" at bounding box center [103, 67] width 45 height 11
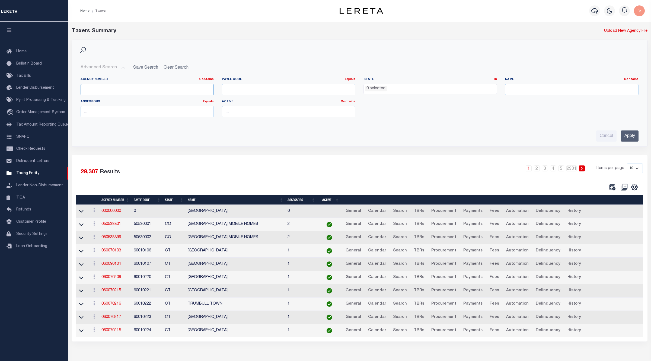
click at [117, 85] on input "text" at bounding box center [147, 89] width 133 height 11
paste input "310030101"
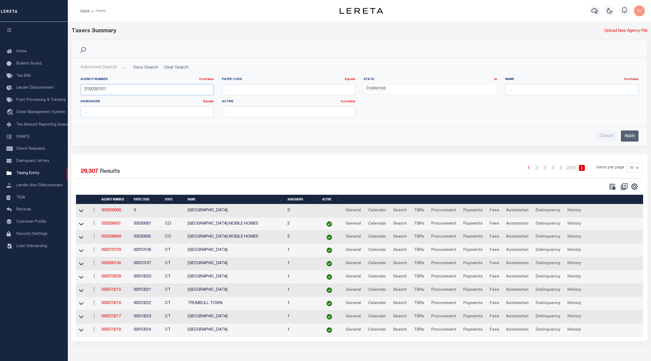
type input "310030101"
click at [626, 135] on input "Apply" at bounding box center [630, 135] width 18 height 11
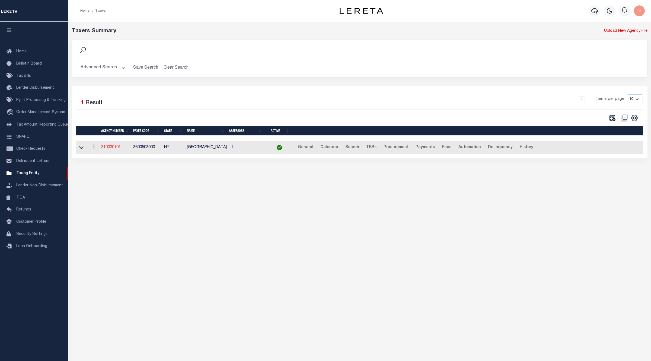
click at [117, 147] on link "310030101" at bounding box center [111, 147] width 20 height 4
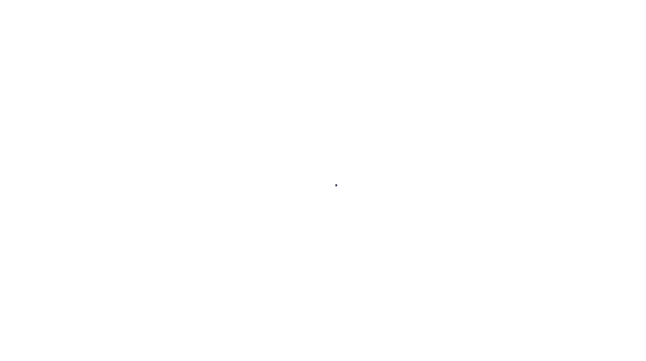
select select
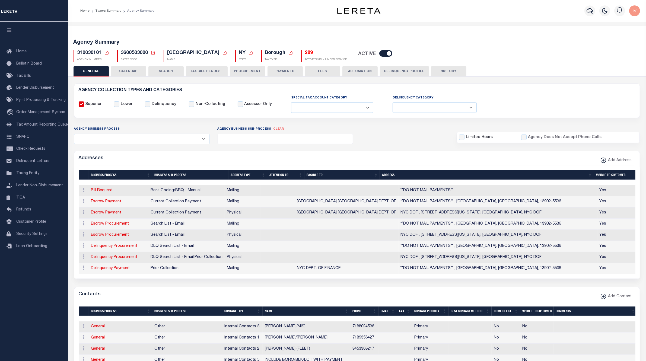
click at [134, 69] on button "CALENDAR" at bounding box center [128, 71] width 35 height 10
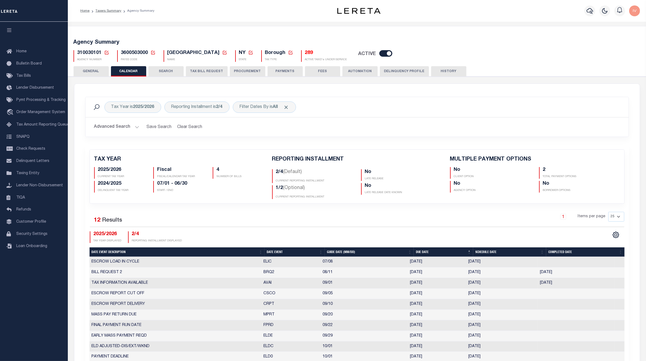
checkbox input "false"
type input "2"
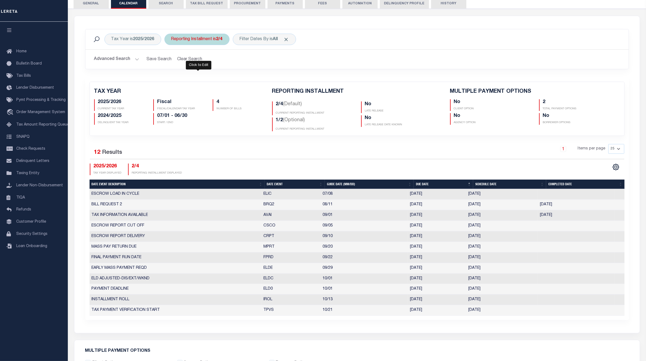
click at [199, 38] on div "Reporting Installment is 2/4" at bounding box center [196, 39] width 65 height 11
click at [193, 68] on select "1/4 2/4 3/4 4/4 1/2 2/2" at bounding box center [211, 66] width 80 height 10
select select "4/4"
click at [172, 61] on select "1/4 2/4 3/4 4/4 1/2 2/2" at bounding box center [211, 66] width 80 height 10
click at [238, 76] on input "Apply" at bounding box center [243, 77] width 16 height 9
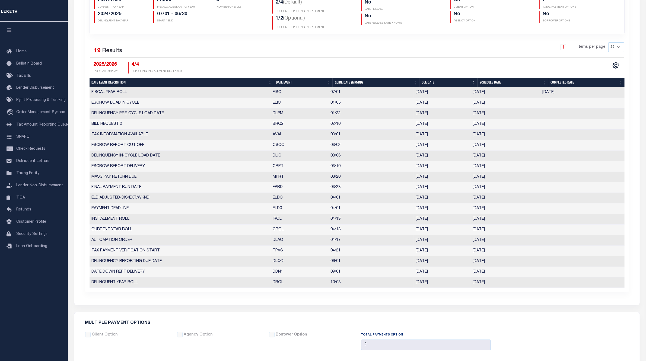
scroll to position [102, 0]
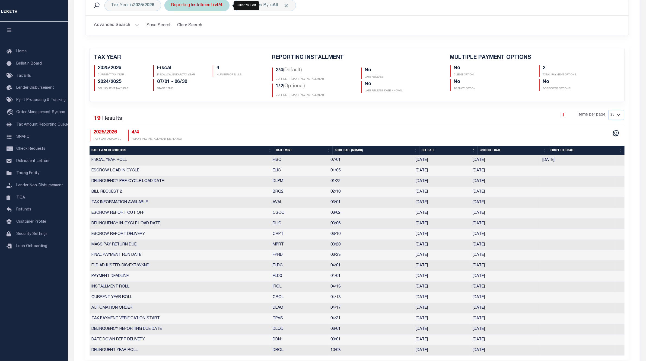
click at [206, 4] on div "Reporting Installment is 4/4" at bounding box center [196, 5] width 65 height 11
click at [197, 32] on select "1/4 2/4 3/4 4/4 1/2 2/2" at bounding box center [211, 32] width 80 height 10
select select "2/2"
click at [172, 27] on select "1/4 2/4 3/4 4/4 1/2 2/2" at bounding box center [211, 32] width 80 height 10
click at [246, 42] on input "Apply" at bounding box center [243, 43] width 16 height 9
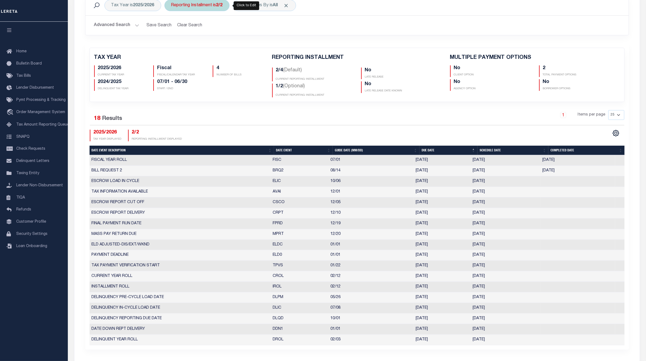
click at [205, 1] on div "Reporting Installment is 2/2" at bounding box center [196, 5] width 65 height 11
click at [200, 32] on select "1/4 2/4 3/4 4/4 1/2 2/2" at bounding box center [211, 32] width 80 height 10
select select "2/4"
click at [172, 27] on select "1/4 2/4 3/4 4/4 1/2 2/2" at bounding box center [211, 32] width 80 height 10
click at [238, 45] on input "Apply" at bounding box center [243, 43] width 16 height 9
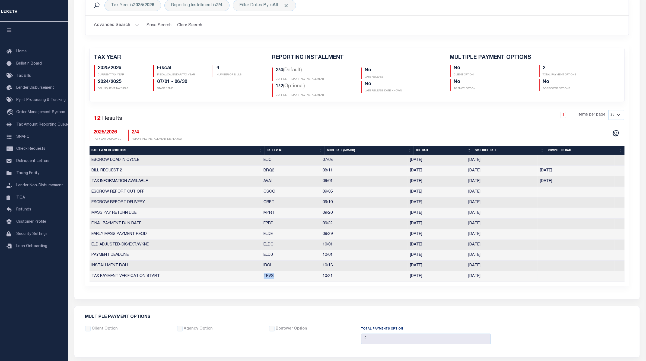
drag, startPoint x: 192, startPoint y: 281, endPoint x: 280, endPoint y: 279, distance: 88.8
click at [280, 279] on tr "TAX PAYMENT VERIFICATION START TPVS 10/21 10/21/2025 10/21/2025 9845954" at bounding box center [357, 276] width 535 height 11
click at [280, 279] on td "TPVS" at bounding box center [291, 276] width 59 height 11
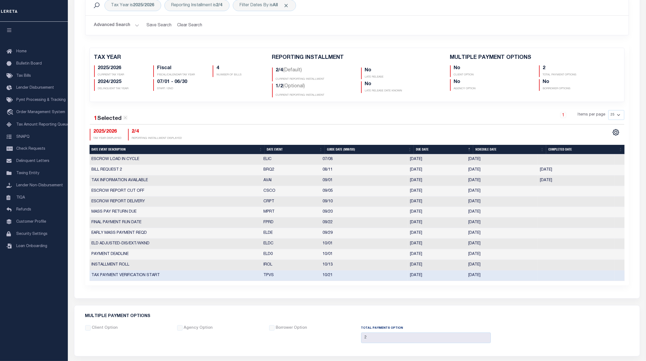
click at [280, 279] on td "TPVS" at bounding box center [291, 275] width 59 height 11
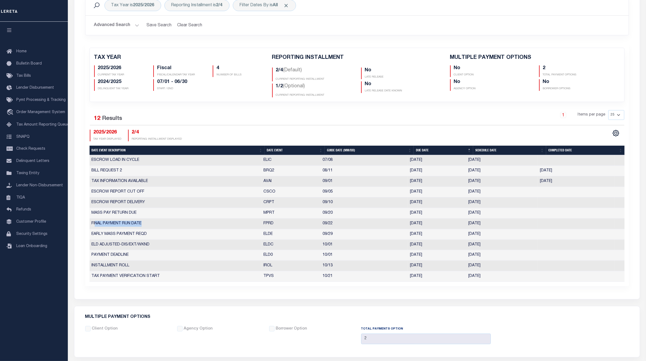
drag, startPoint x: 95, startPoint y: 225, endPoint x: 144, endPoint y: 224, distance: 49.1
click at [144, 224] on td "FINAL PAYMENT RUN DATE" at bounding box center [176, 224] width 172 height 11
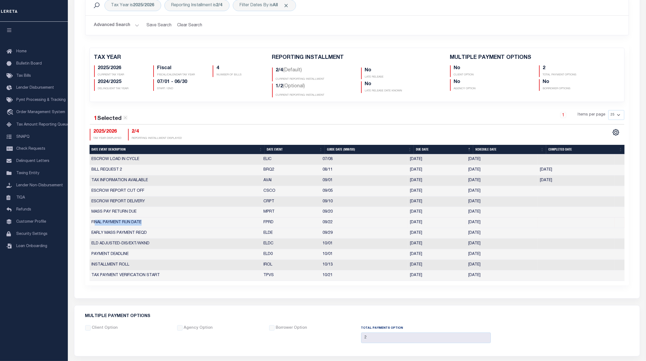
click at [144, 224] on td "FINAL PAYMENT RUN DATE" at bounding box center [176, 223] width 172 height 11
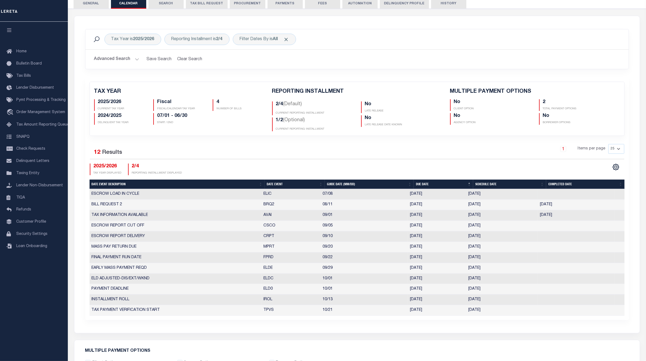
scroll to position [0, 0]
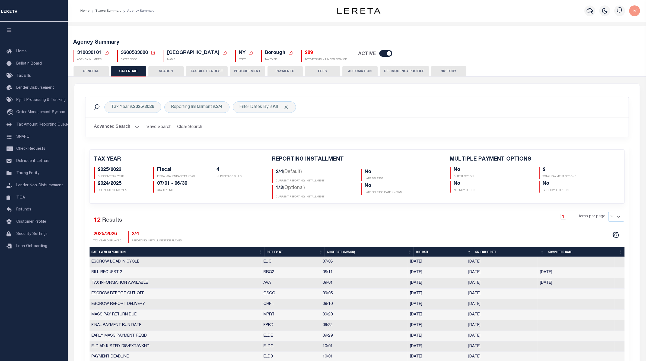
click at [298, 144] on div "Tax Year is 2025/2026 Reporting Installment is 2/4 Filter Dates By is All Searc…" at bounding box center [357, 121] width 552 height 48
click at [100, 185] on h5 "2024/2025" at bounding box center [121, 184] width 47 height 6
drag, startPoint x: 100, startPoint y: 185, endPoint x: 138, endPoint y: 214, distance: 48.1
click at [118, 185] on h5 "2024/2025" at bounding box center [121, 184] width 47 height 6
drag, startPoint x: 129, startPoint y: 192, endPoint x: 90, endPoint y: 192, distance: 39.3
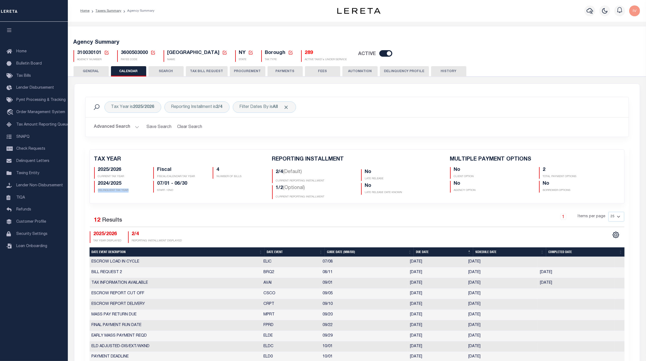
click at [90, 192] on div "2024/2025 DELINQUENT TAX YEAR" at bounding box center [119, 187] width 59 height 12
click at [135, 103] on div "Tax Year is 2025/2026" at bounding box center [132, 106] width 57 height 11
click at [135, 131] on select "2026/2027 2025/2026 2024/2025 2023/2024 2022/2023 2021/2022 2020/2021 2019/2020…" at bounding box center [151, 134] width 80 height 10
select select "2024/2025"
click at [111, 129] on select "2026/2027 2025/2026 2024/2025 2023/2024 2022/2023 2021/2022 2020/2021 2019/2020…" at bounding box center [151, 134] width 80 height 10
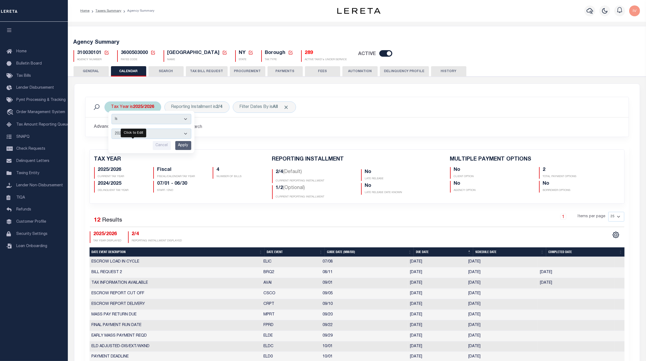
click at [183, 148] on input "Apply" at bounding box center [183, 145] width 16 height 9
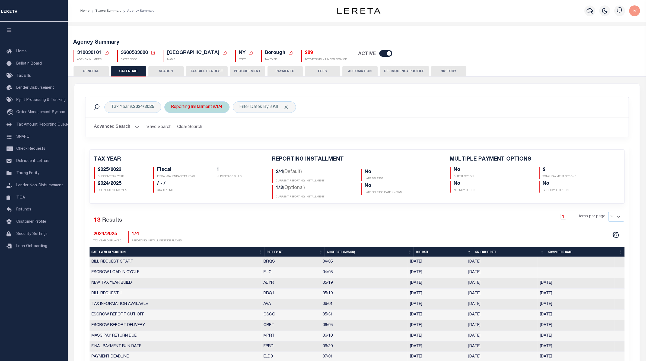
click at [190, 109] on div "Reporting Installment is 1/4" at bounding box center [196, 106] width 65 height 11
click at [191, 136] on select "1/4 2/4 3/4 4/4 1/2 2/2" at bounding box center [211, 134] width 80 height 10
select select "4/4"
click at [172, 129] on select "1/4 2/4 3/4 4/4 1/2 2/2" at bounding box center [211, 134] width 80 height 10
click at [241, 146] on input "Apply" at bounding box center [243, 145] width 16 height 9
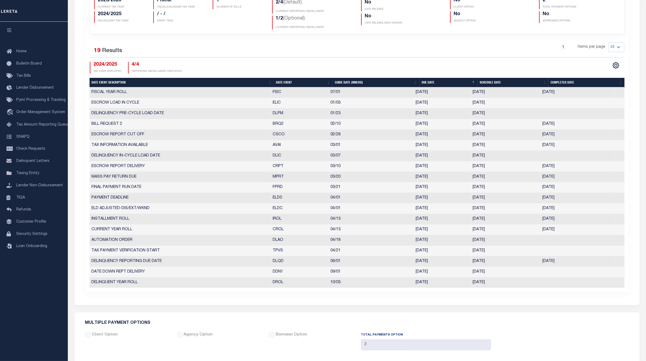
scroll to position [68, 0]
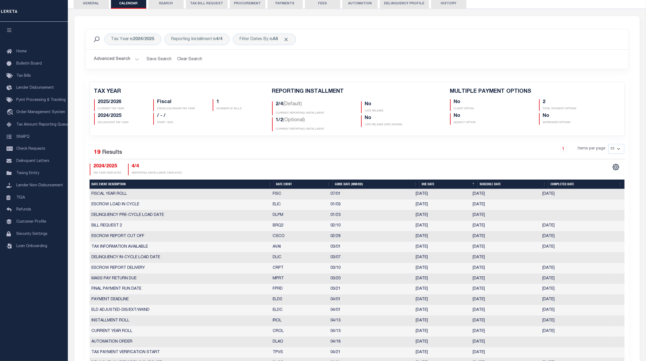
click at [171, 155] on div "1 Selected 19 Results" at bounding box center [154, 151] width 128 height 15
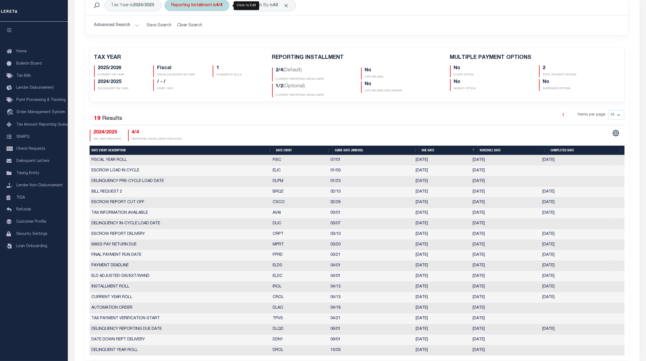
click at [212, 2] on div "Reporting Installment is 4/4" at bounding box center [196, 5] width 65 height 11
click at [201, 29] on select "1/4 2/4 3/4 4/4 1/2 2/2" at bounding box center [211, 32] width 80 height 10
select select "2/2"
click at [172, 27] on select "1/4 2/4 3/4 4/4 1/2 2/2" at bounding box center [211, 32] width 80 height 10
click at [245, 42] on input "Apply" at bounding box center [243, 43] width 16 height 9
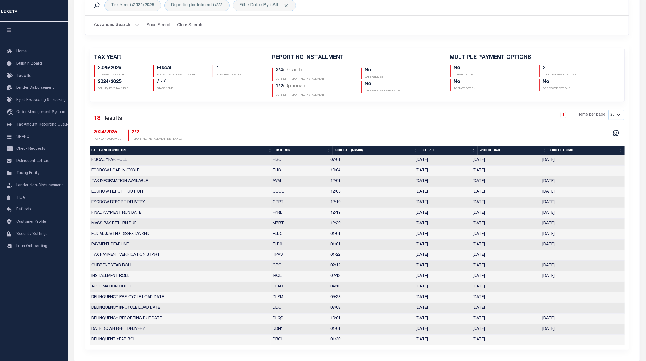
drag, startPoint x: 278, startPoint y: 310, endPoint x: 494, endPoint y: 311, distance: 215.4
click at [494, 311] on tr "DELINQUENCY IN-CYCLE LOAD DATE DLIC 07/08 07/08/2025 07/08/2025 10215963" at bounding box center [357, 308] width 535 height 11
click at [314, 359] on div "Tax Year is 2024/2025 Reporting Installment is 2/2 Filter Dates By is All Searc…" at bounding box center [356, 172] width 565 height 381
click at [588, 9] on div "Tax Year is 2024/2025 Reporting Installment is 2/2 Filter Dates By is All Search" at bounding box center [357, 5] width 534 height 11
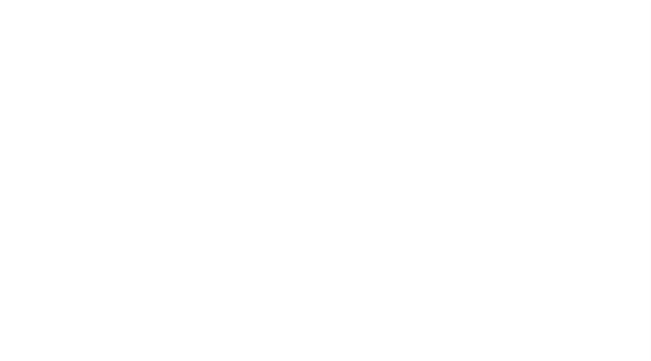
select select
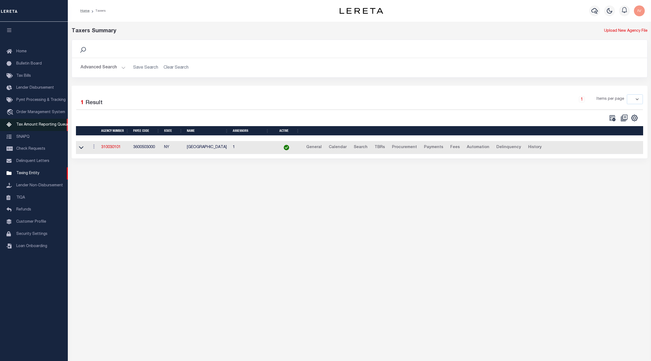
click at [29, 125] on span "Tax Amount Reporting Queue" at bounding box center [42, 125] width 53 height 4
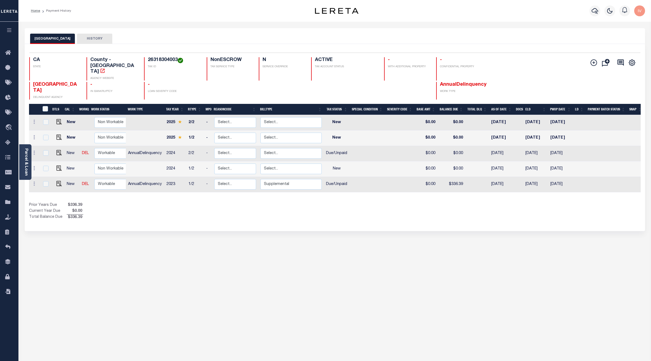
click at [203, 223] on div "KERN COUNTY HISTORY Selected 5 Results" at bounding box center [335, 181] width 629 height 306
click at [172, 60] on h4 "26318304003" at bounding box center [174, 60] width 52 height 6
copy h4 "26318304003"
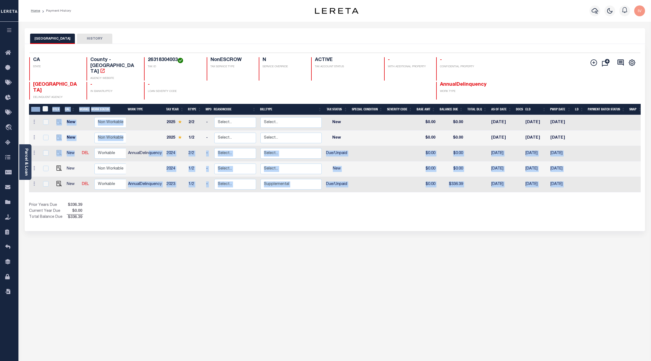
drag, startPoint x: 77, startPoint y: 136, endPoint x: 149, endPoint y: 138, distance: 72.7
click at [149, 138] on div "DTLS CAL WorkQ Work Status Work Type Tax Year RType MPO ReasonCode BillType Tax…" at bounding box center [335, 150] width 612 height 92
click at [135, 202] on div "Prior Years Due $336.39 Current Year Due $0.00 Total Balance Due $336.39" at bounding box center [182, 211] width 306 height 18
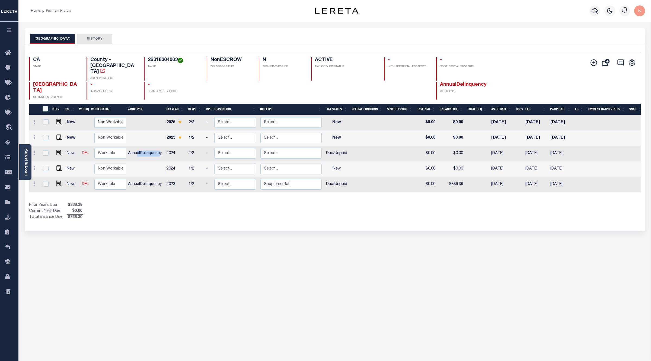
drag, startPoint x: 159, startPoint y: 136, endPoint x: 136, endPoint y: 136, distance: 23.1
click at [136, 146] on td "AnnualDelinquency" at bounding box center [145, 153] width 39 height 15
checkbox input "true"
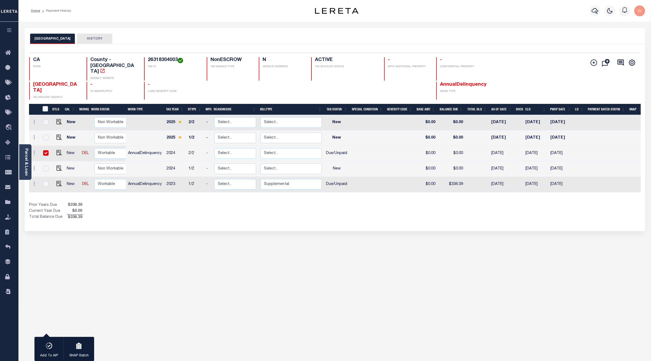
click at [136, 146] on td "AnnualDelinquency" at bounding box center [145, 153] width 39 height 15
checkbox input "false"
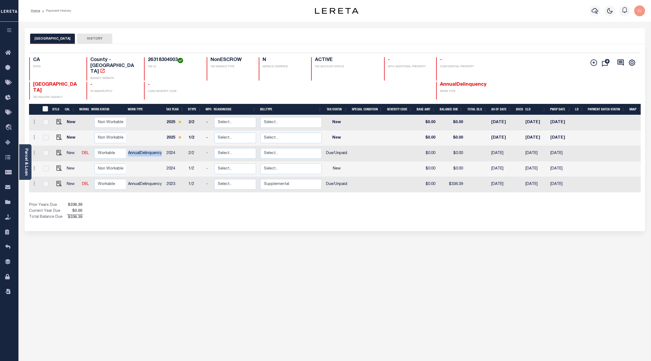
click at [136, 146] on td "AnnualDelinquency" at bounding box center [145, 153] width 39 height 15
checkbox input "true"
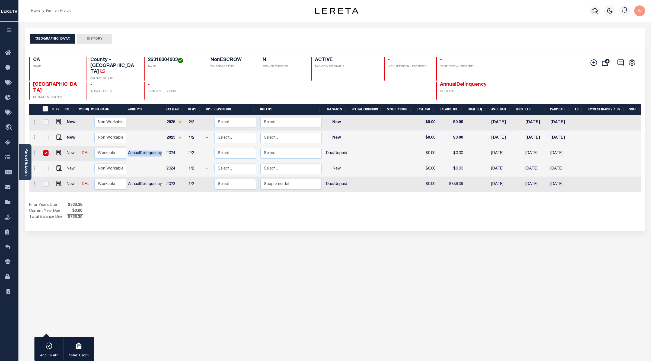
click at [136, 146] on td "AnnualDelinquency" at bounding box center [145, 153] width 39 height 15
checkbox input "false"
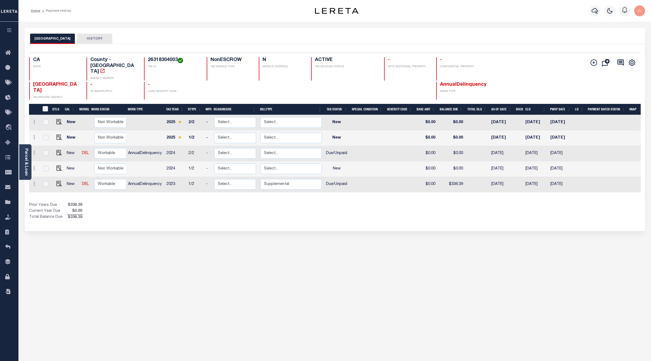
click at [162, 58] on h4 "26318304003" at bounding box center [174, 60] width 52 height 6
copy h4 "26318304003"
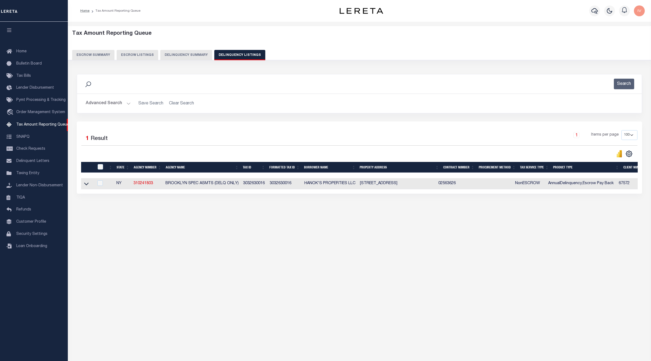
select select
select select "100"
click at [136, 103] on h2 "Advanced Search Save Search Clear Search tblassign_wrapper_dynamictable_____Def…" at bounding box center [359, 103] width 556 height 11
click at [125, 102] on button "Advanced Search" at bounding box center [108, 103] width 45 height 11
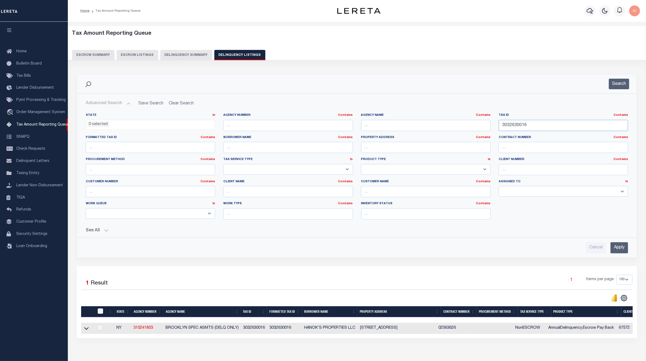
click at [523, 125] on input "3032630016" at bounding box center [563, 125] width 129 height 11
paste input "26318304003"
type input "26318304003"
click at [619, 85] on button "Search" at bounding box center [619, 84] width 20 height 11
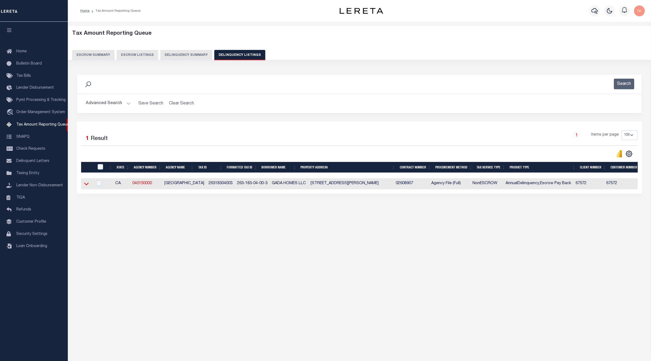
click at [85, 184] on icon at bounding box center [86, 184] width 5 height 6
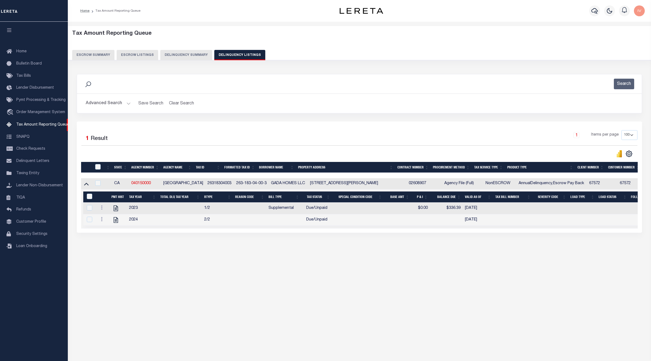
drag, startPoint x: 124, startPoint y: 222, endPoint x: 483, endPoint y: 222, distance: 358.9
click at [483, 222] on tr "2024 2/2 Due/Unpaid [DATE]" at bounding box center [508, 220] width 850 height 12
click at [208, 183] on td "26318304003" at bounding box center [219, 183] width 29 height 11
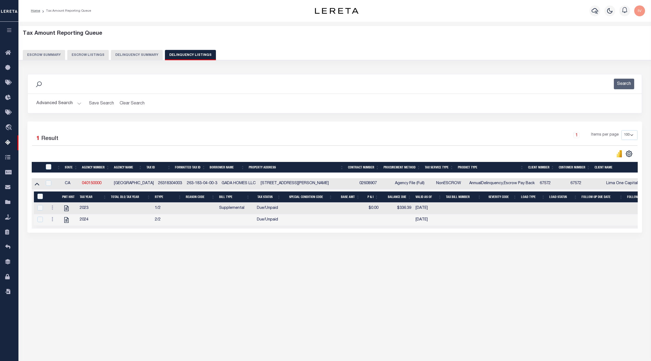
checkbox input "false"
copy td "26318304003"
